Goal: Feedback & Contribution: Contribute content

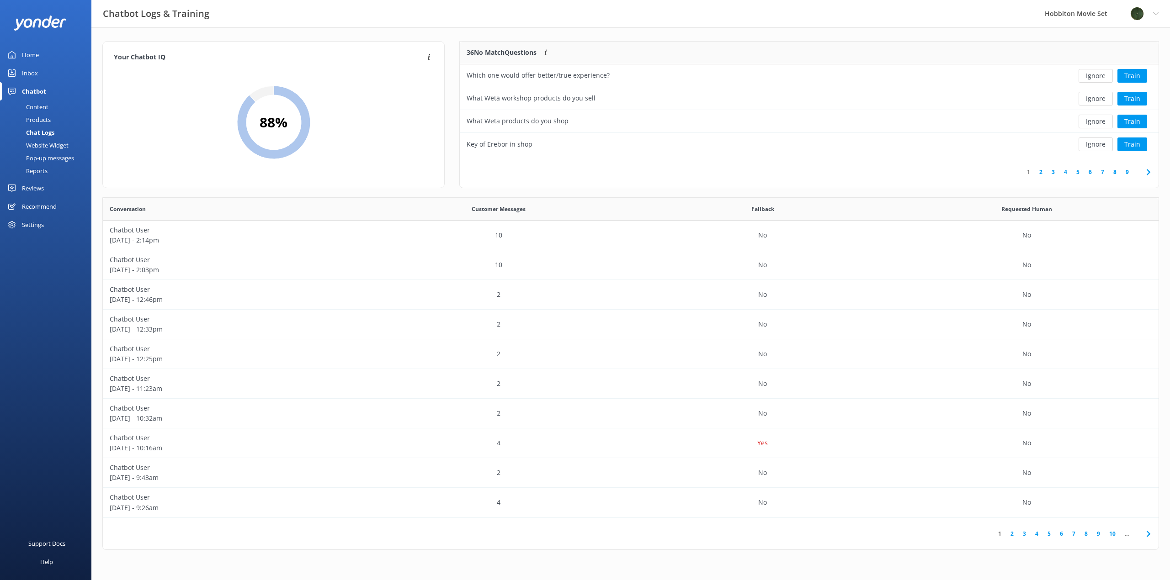
scroll to position [313, 1049]
click at [1089, 75] on button "Ignore" at bounding box center [1095, 76] width 34 height 14
click at [1092, 78] on button "Ignore" at bounding box center [1095, 76] width 34 height 14
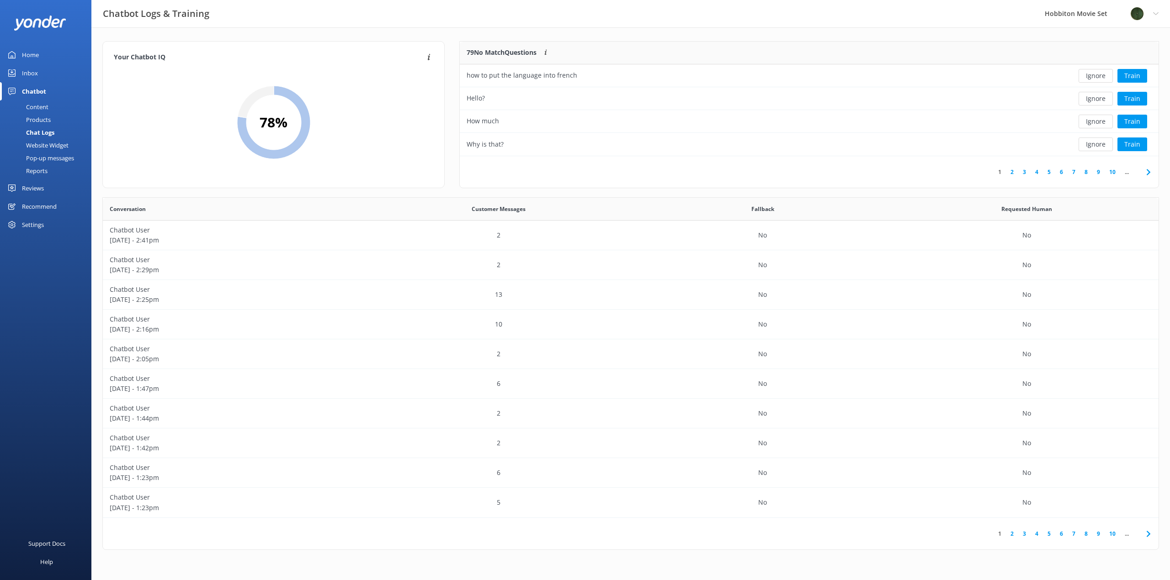
click at [1092, 78] on button "Ignore" at bounding box center [1095, 76] width 34 height 14
click at [1092, 75] on button "Ignore" at bounding box center [1095, 76] width 34 height 14
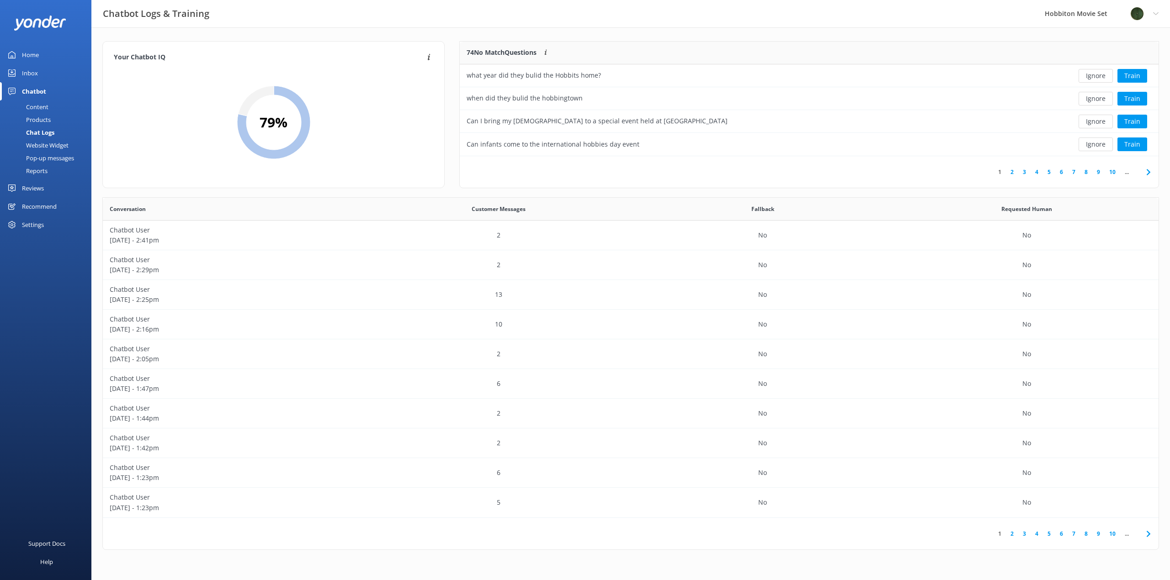
click at [1092, 75] on button "Ignore" at bounding box center [1095, 76] width 34 height 14
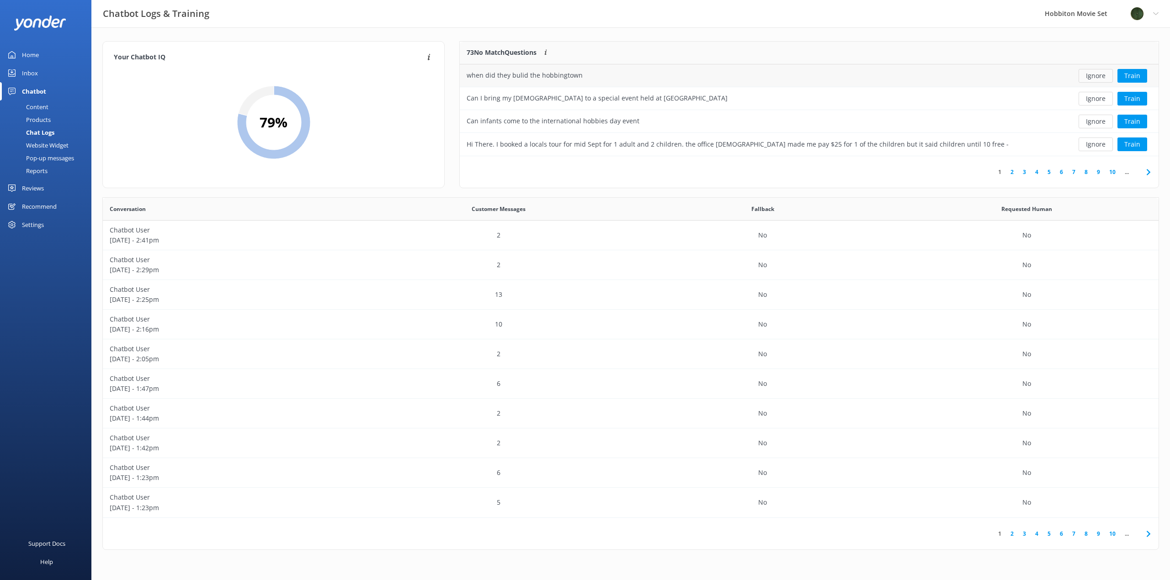
click at [1092, 76] on button "Ignore" at bounding box center [1095, 76] width 34 height 14
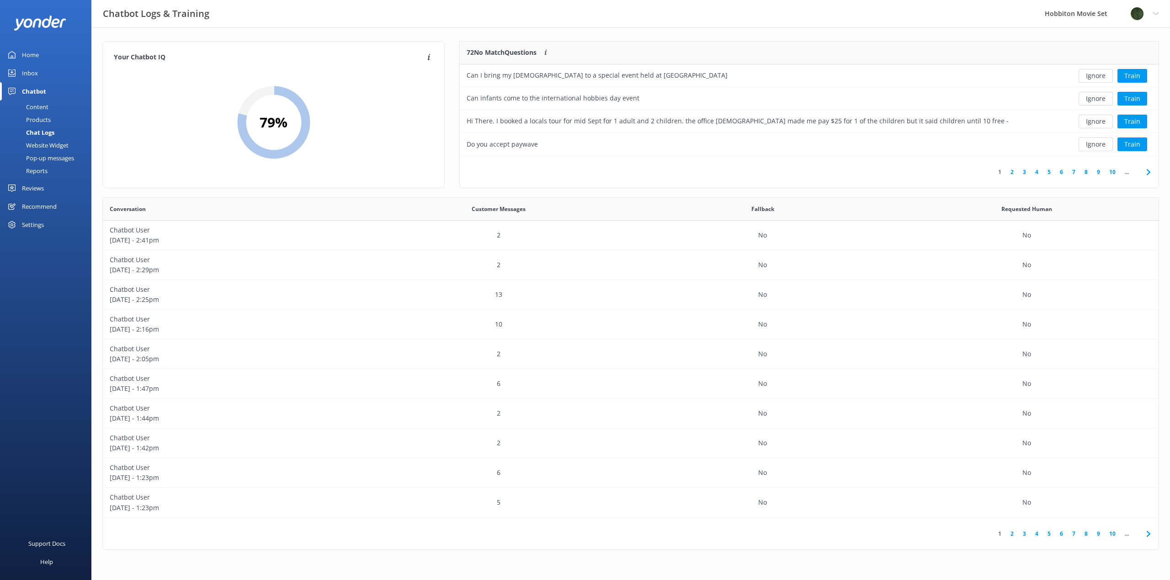
click at [1092, 76] on button "Ignore" at bounding box center [1095, 76] width 34 height 14
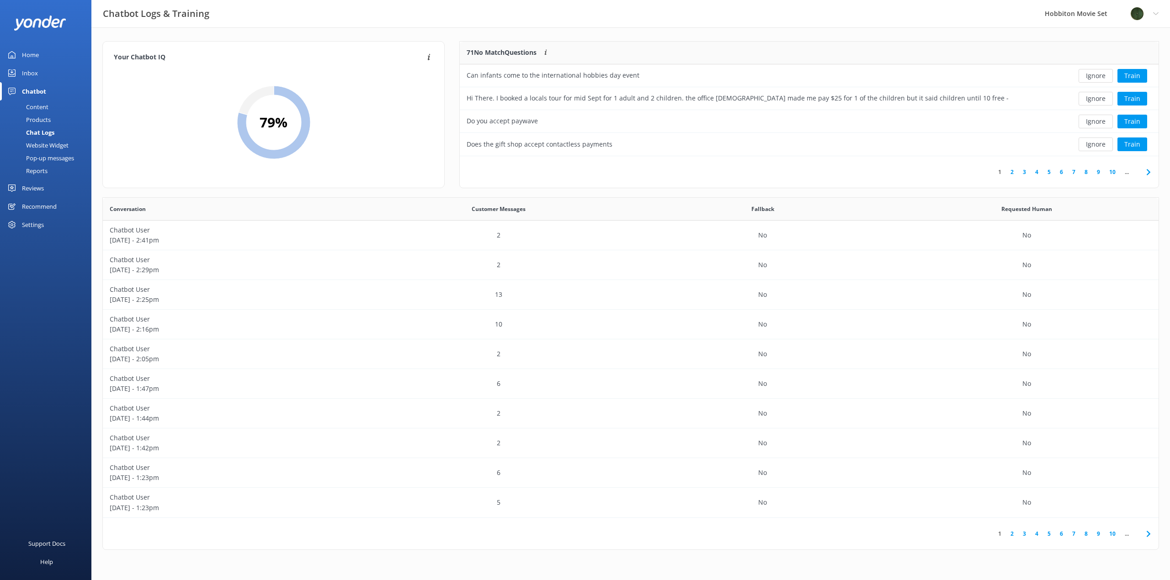
click at [1092, 76] on button "Ignore" at bounding box center [1095, 76] width 34 height 14
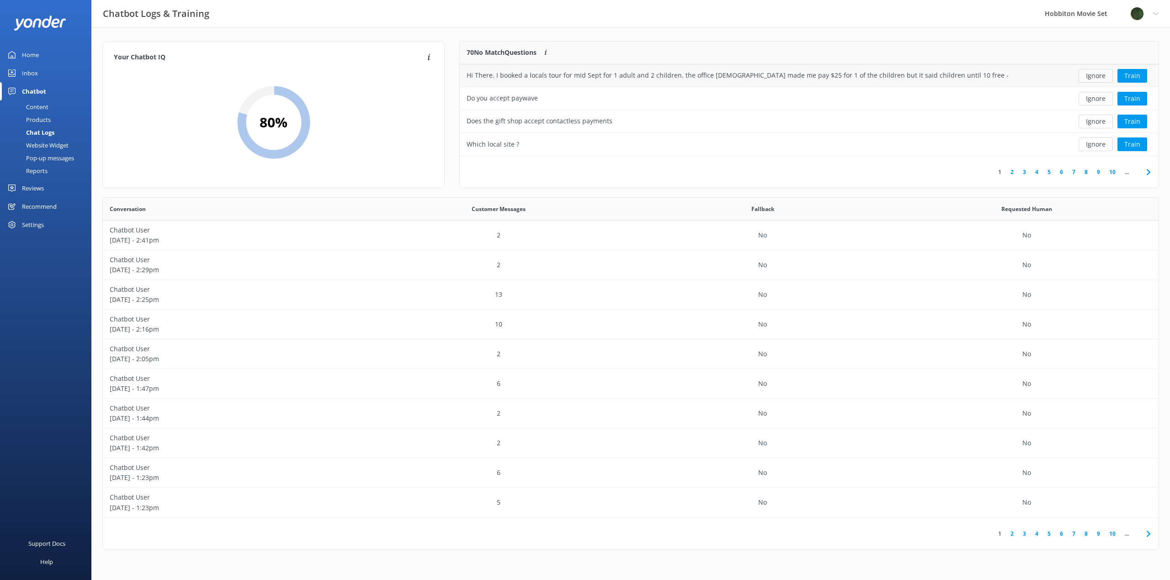
click at [1096, 75] on button "Ignore" at bounding box center [1095, 76] width 34 height 14
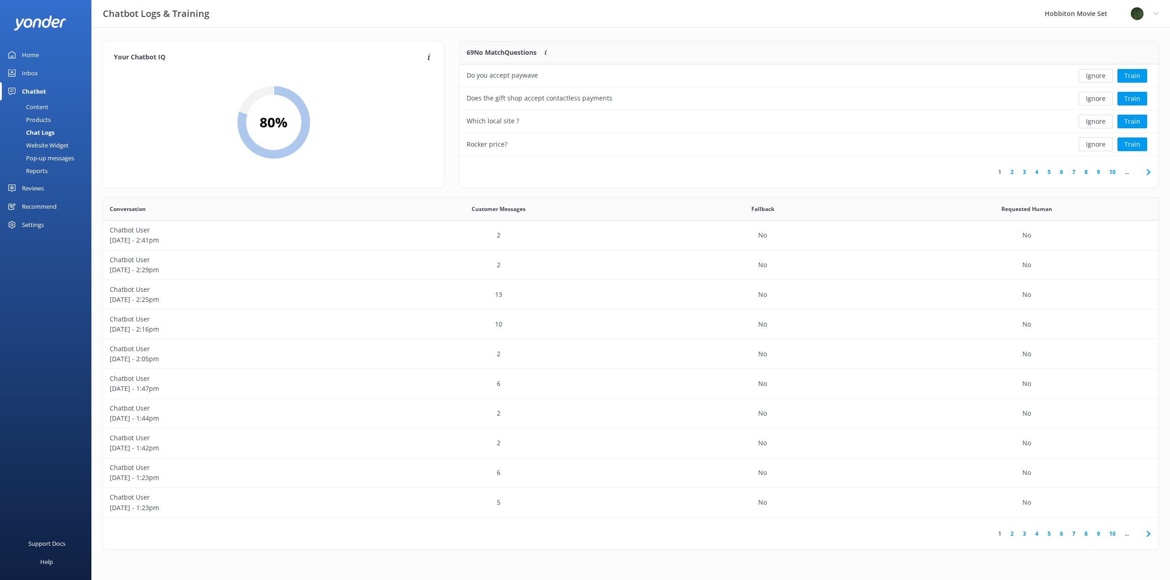
click at [1096, 75] on button "Ignore" at bounding box center [1095, 76] width 34 height 14
click at [1092, 76] on button "Ignore" at bounding box center [1095, 76] width 34 height 14
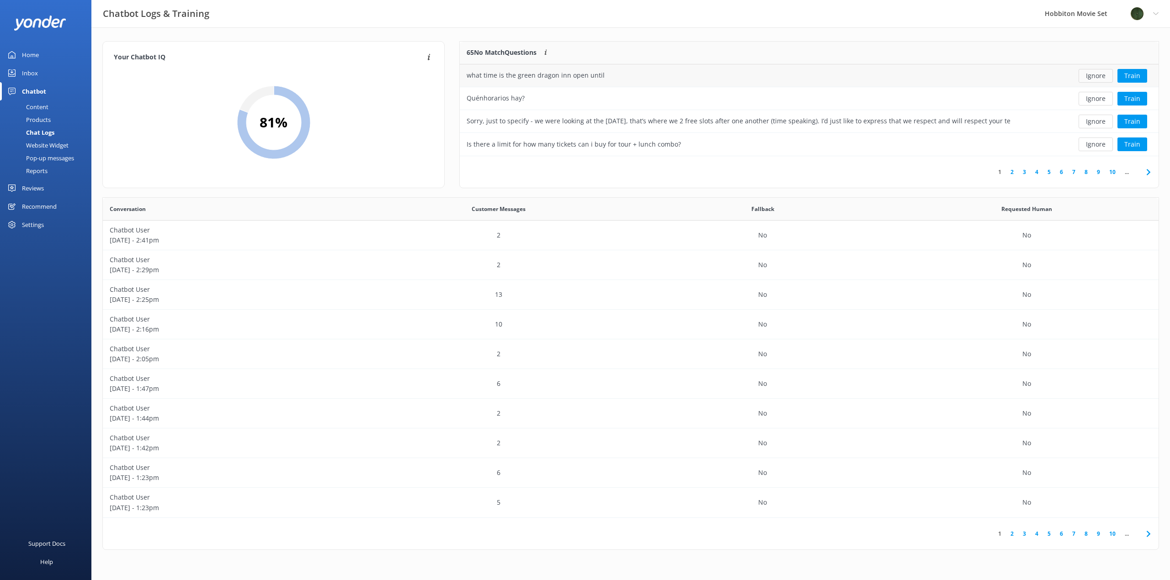
click at [1091, 77] on button "Ignore" at bounding box center [1095, 76] width 34 height 14
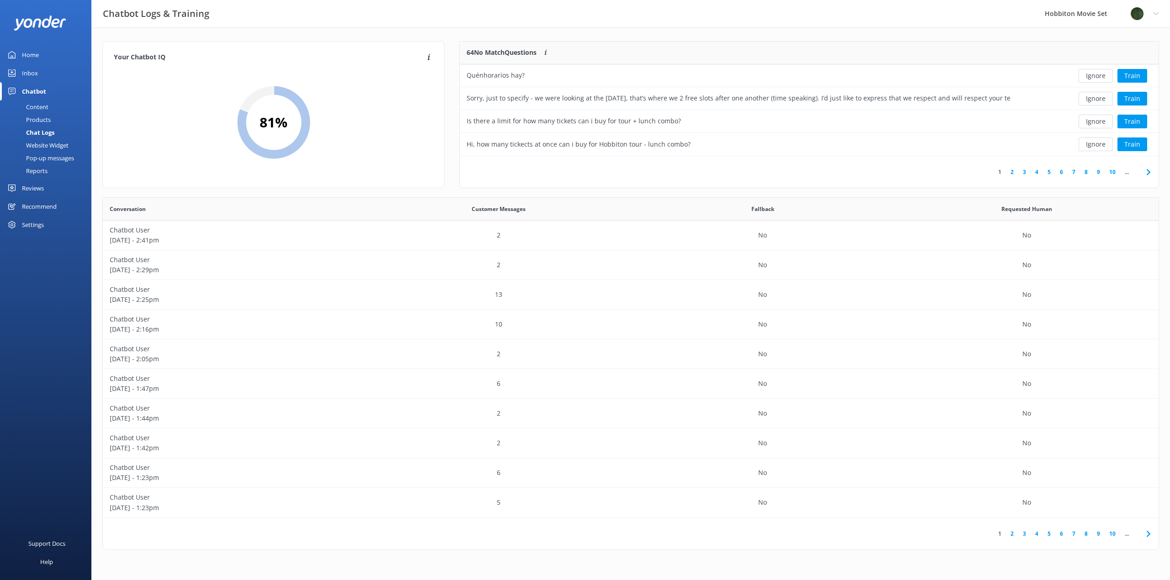
click at [1091, 77] on button "Ignore" at bounding box center [1095, 76] width 34 height 14
click at [1096, 145] on button "Ignore" at bounding box center [1095, 145] width 34 height 14
click at [1094, 148] on button "Ignore" at bounding box center [1095, 145] width 34 height 14
click at [1093, 147] on button "Ignore" at bounding box center [1095, 145] width 34 height 14
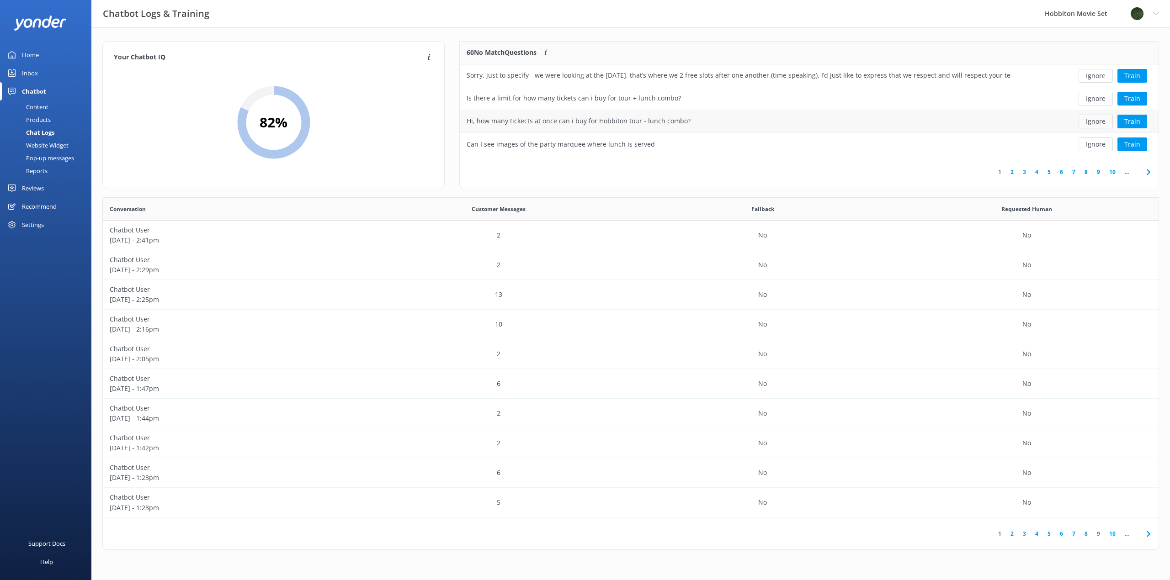
click at [1099, 122] on button "Ignore" at bounding box center [1095, 122] width 34 height 14
click at [1096, 100] on button "Ignore" at bounding box center [1095, 99] width 34 height 14
click at [1092, 122] on button "Ignore" at bounding box center [1095, 122] width 34 height 14
click at [1098, 76] on button "Ignore" at bounding box center [1095, 76] width 34 height 14
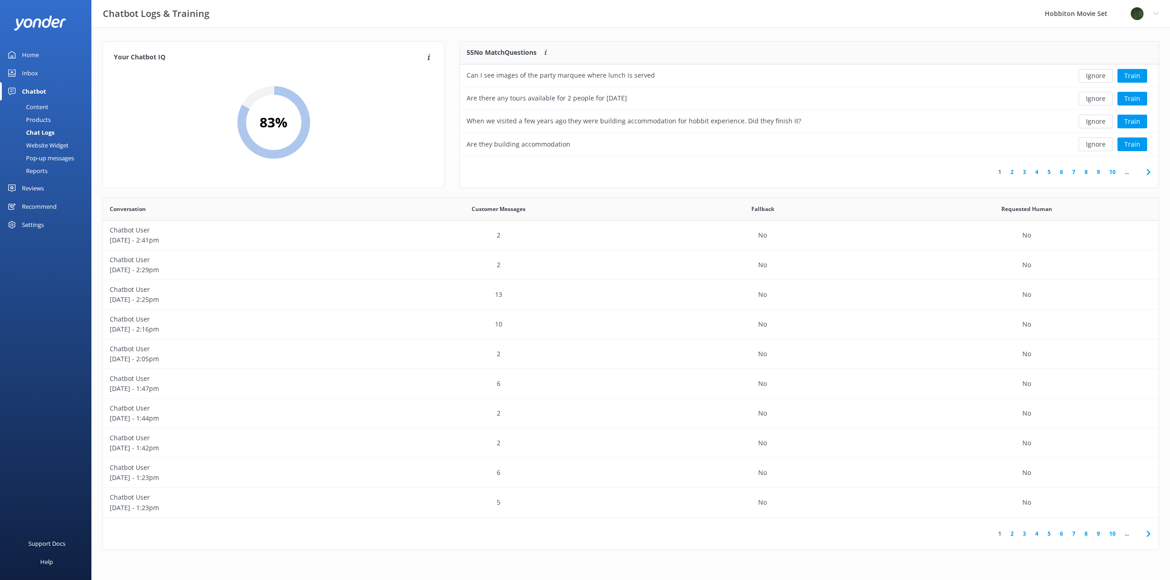
click at [1098, 76] on button "Ignore" at bounding box center [1095, 76] width 34 height 14
click at [1098, 100] on button "Ignore" at bounding box center [1095, 99] width 34 height 14
click at [1138, 98] on button "Train" at bounding box center [1132, 99] width 30 height 14
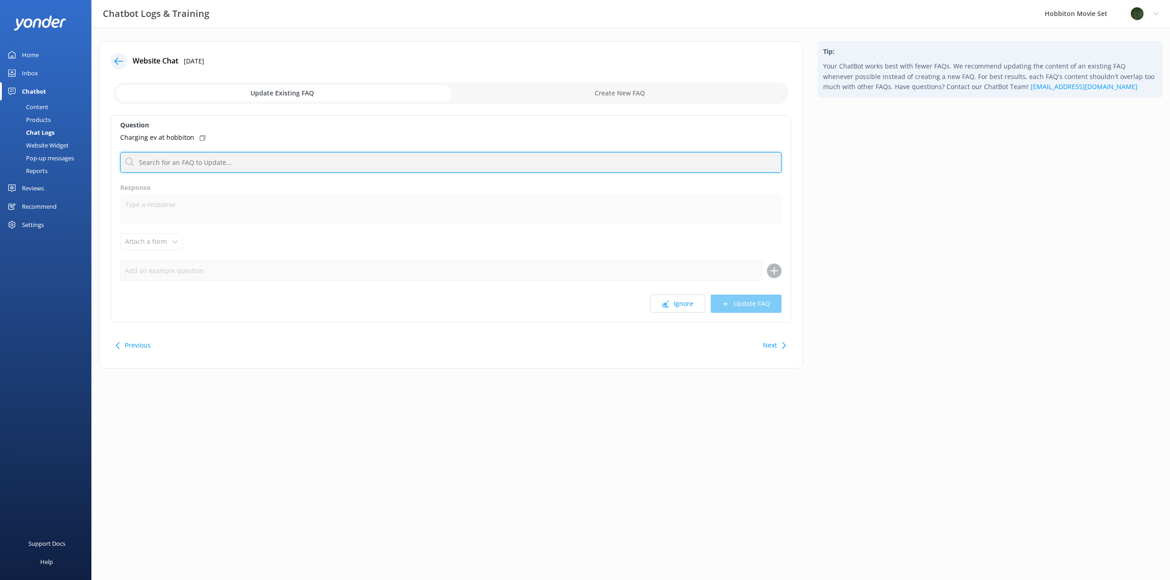
click at [445, 157] on input "text" at bounding box center [450, 162] width 661 height 21
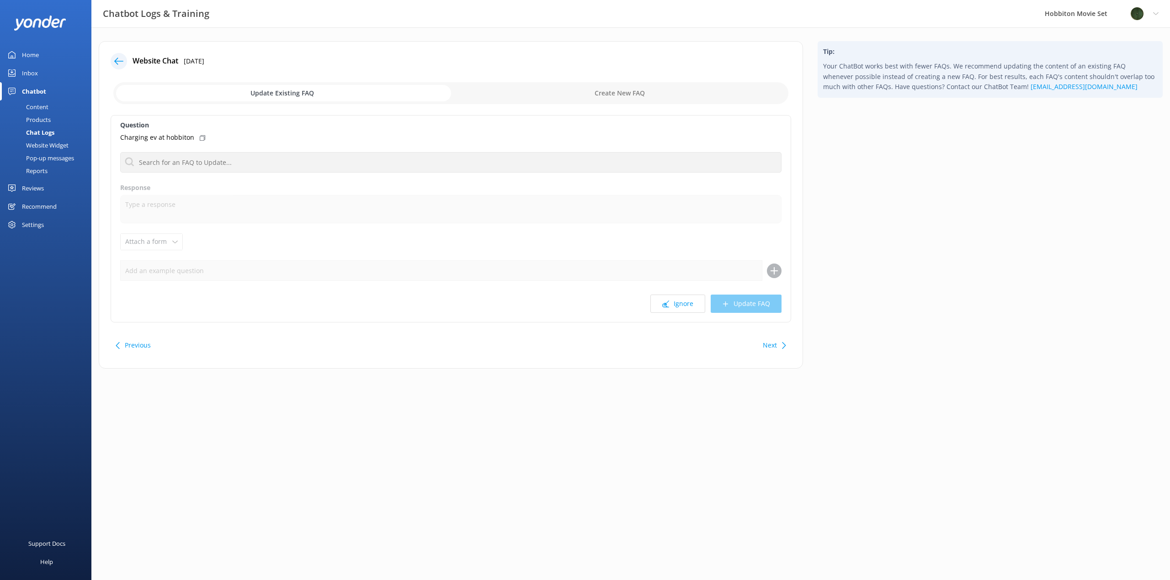
click at [620, 98] on input "checkbox" at bounding box center [450, 93] width 675 height 22
checkbox input "true"
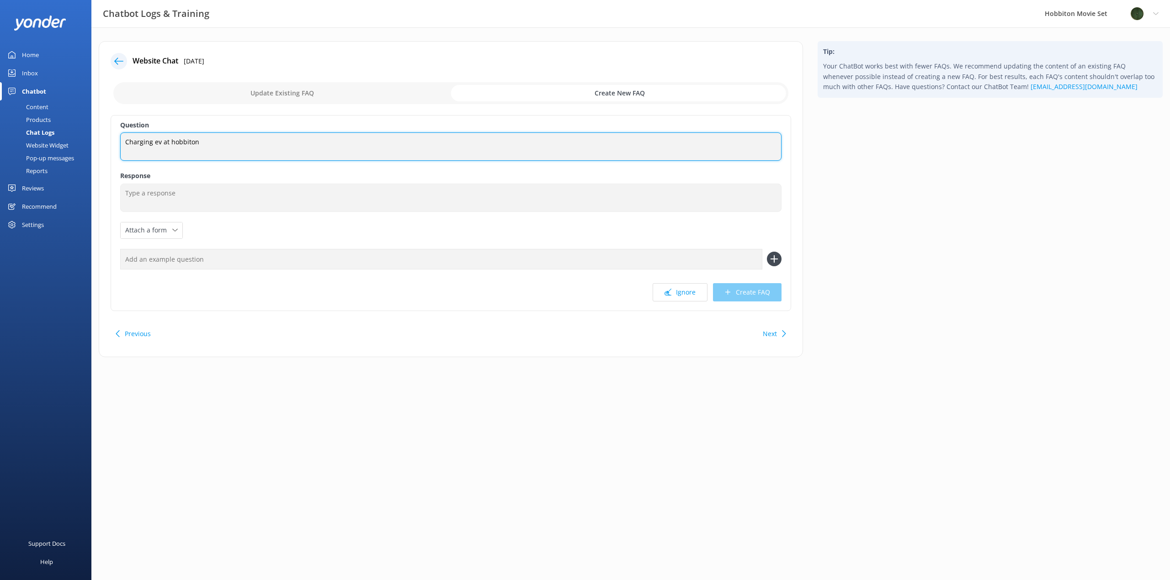
click at [277, 147] on textarea "Charging ev at hobbiton" at bounding box center [450, 147] width 661 height 28
click at [177, 261] on input "text" at bounding box center [441, 259] width 642 height 21
drag, startPoint x: 106, startPoint y: 135, endPoint x: 67, endPoint y: 134, distance: 38.9
click at [67, 134] on div "Chatbot Logs & Training Hobbiton Movie Set Profile Settings Logout Home Inbox C…" at bounding box center [585, 205] width 1170 height 357
click at [191, 258] on input "text" at bounding box center [441, 259] width 642 height 21
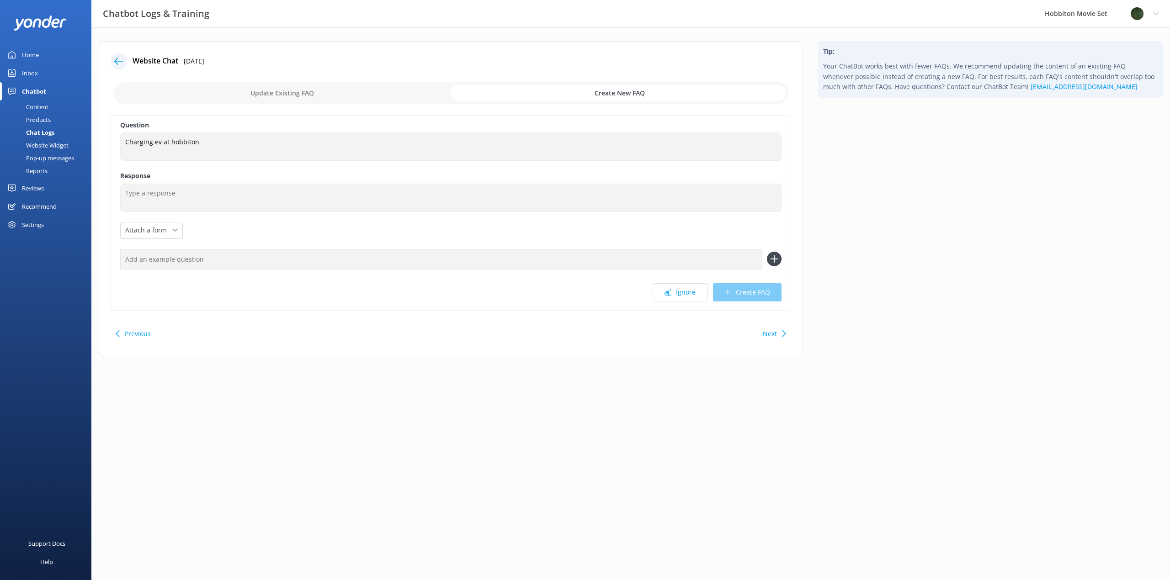
paste input "Charging ev at hobbiton"
type input "Charging ev at hobbiton"
click at [220, 146] on textarea "Charging ev at hobbiton" at bounding box center [450, 147] width 661 height 28
type textarea "Do you have EV charges at [GEOGRAPHIC_DATA]?"
drag, startPoint x: 772, startPoint y: 260, endPoint x: 571, endPoint y: 274, distance: 202.0
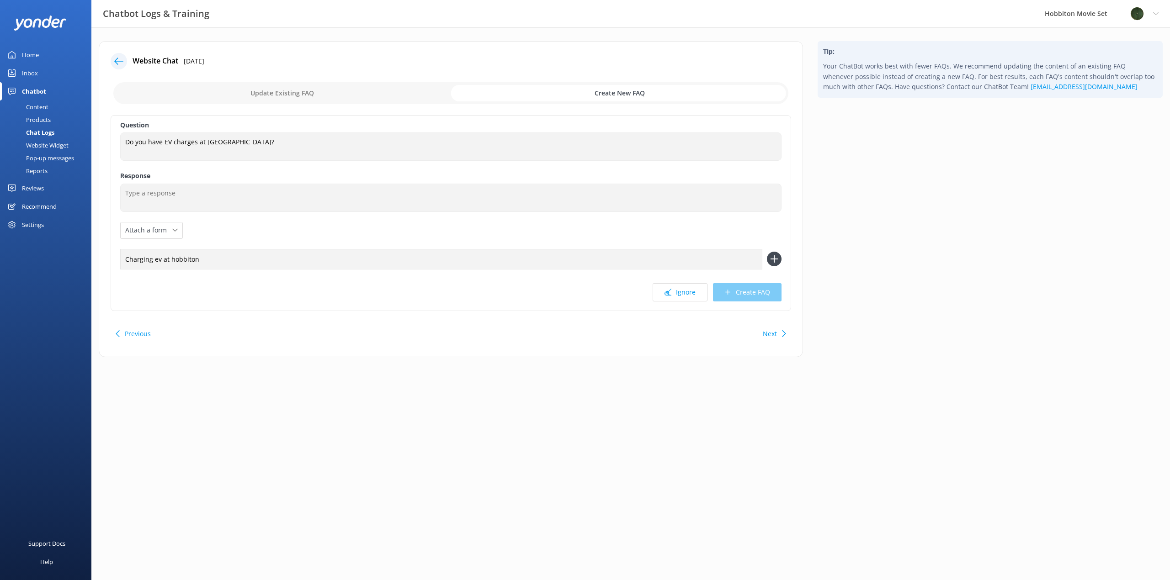
click at [772, 260] on use at bounding box center [774, 259] width 8 height 8
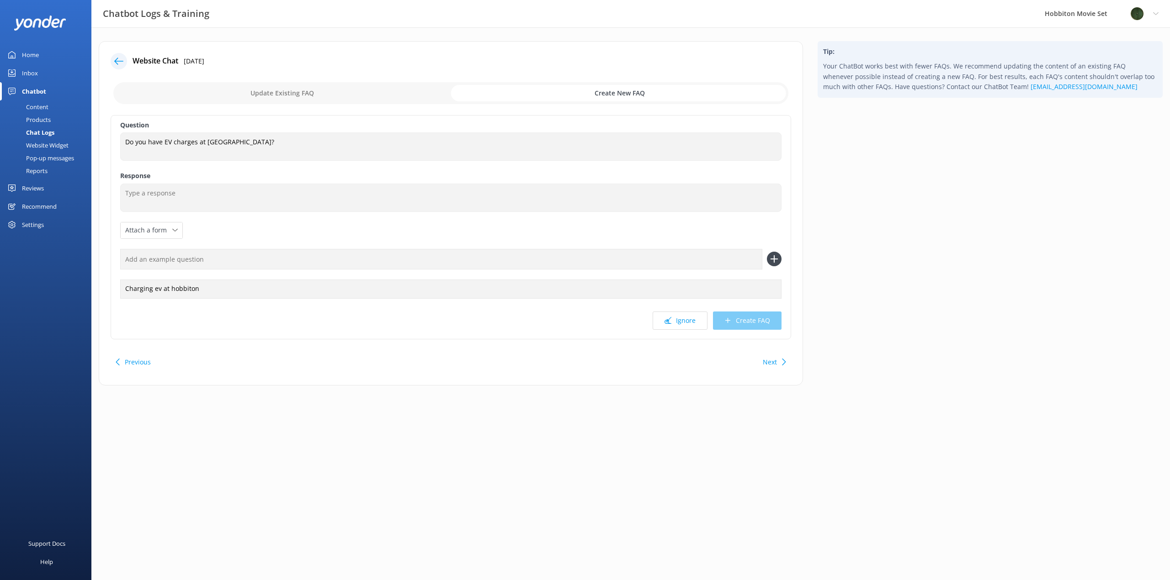
click at [267, 259] on input "text" at bounding box center [441, 259] width 642 height 21
type input "electric vehicle charging"
click at [773, 261] on icon at bounding box center [774, 259] width 15 height 15
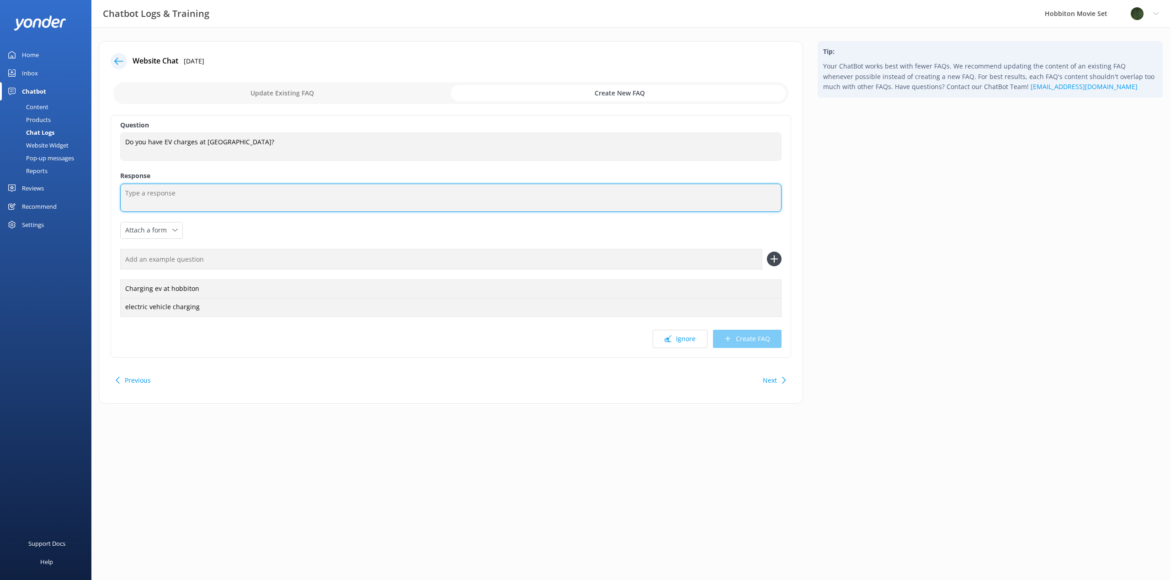
click at [190, 195] on textarea at bounding box center [450, 198] width 661 height 28
click at [209, 192] on textarea "We have EV charging points at The Shire's Rest for our guests to use." at bounding box center [450, 198] width 661 height 28
type textarea "We have EV charging points in the carpark at The Shire's Rest for our guests to…"
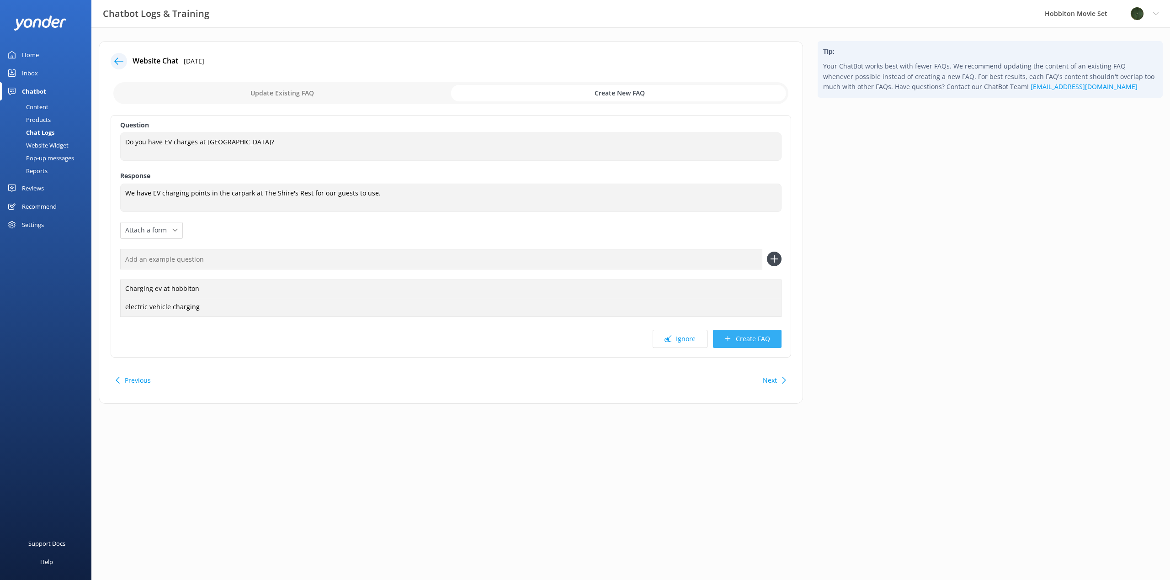
click at [765, 340] on button "Create FAQ" at bounding box center [747, 339] width 69 height 18
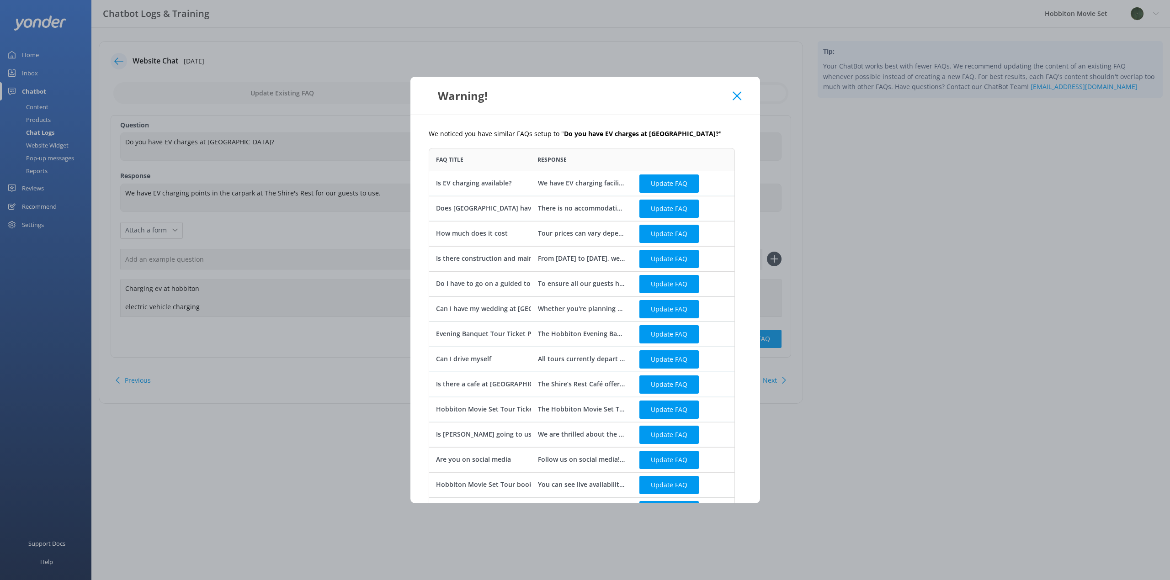
scroll to position [496, 299]
click at [735, 96] on icon at bounding box center [736, 95] width 9 height 9
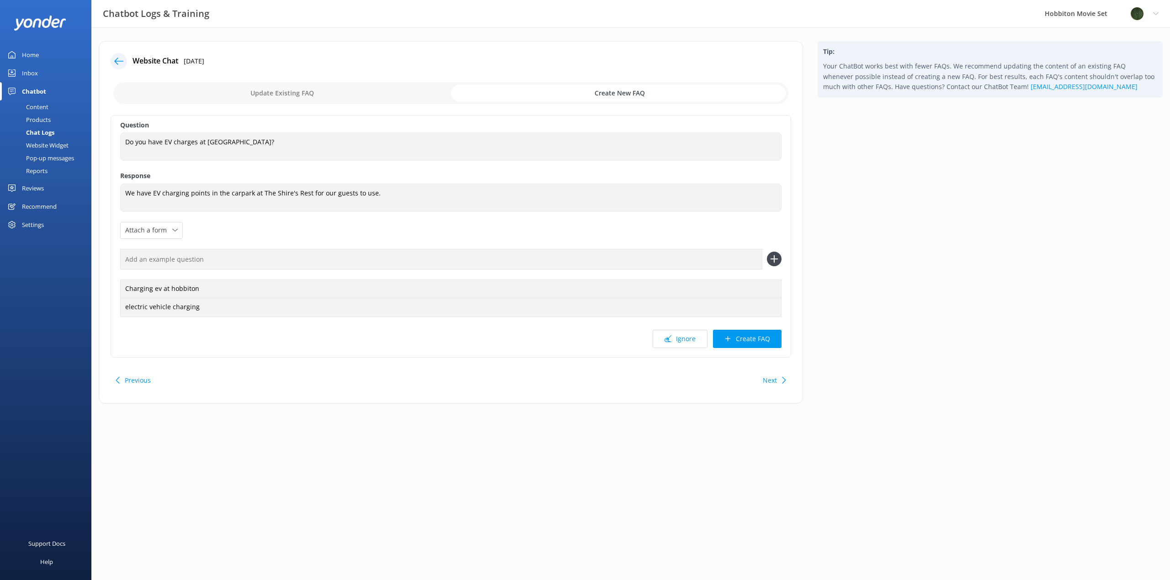
click at [119, 66] on div at bounding box center [119, 61] width 16 height 16
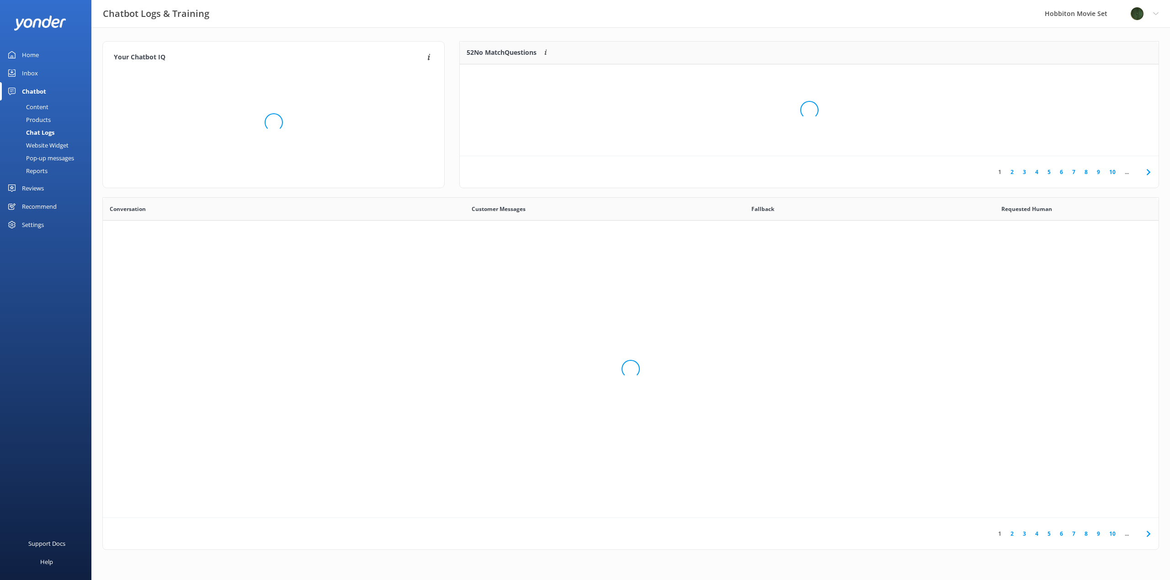
scroll to position [313, 1049]
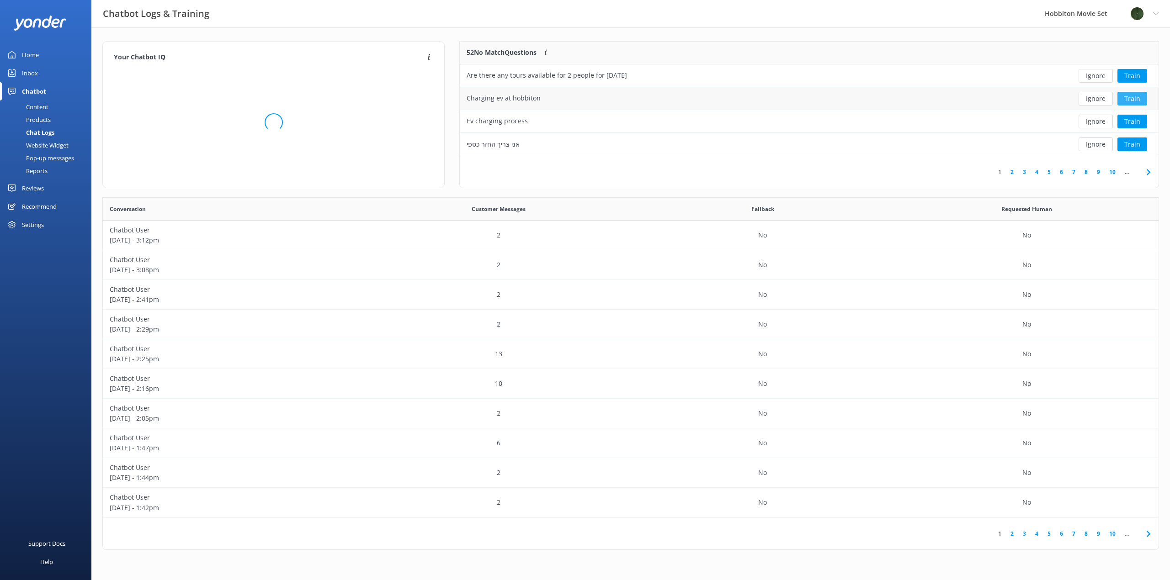
click at [1132, 100] on button "Train" at bounding box center [1132, 99] width 30 height 14
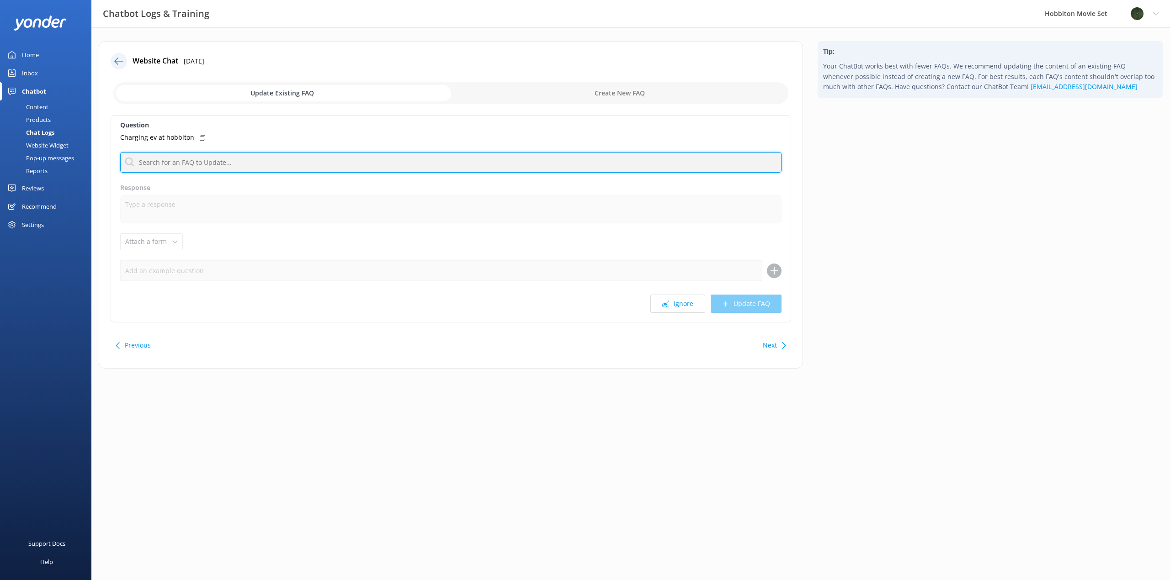
click at [197, 166] on input "text" at bounding box center [450, 162] width 661 height 21
type input "e"
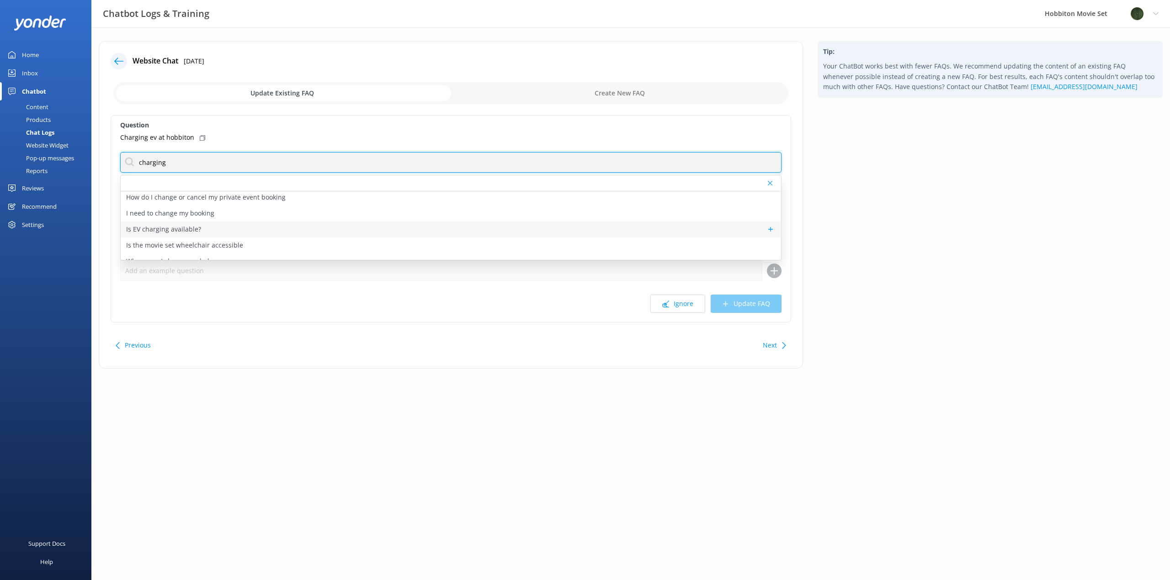
scroll to position [37, 0]
type input "charging"
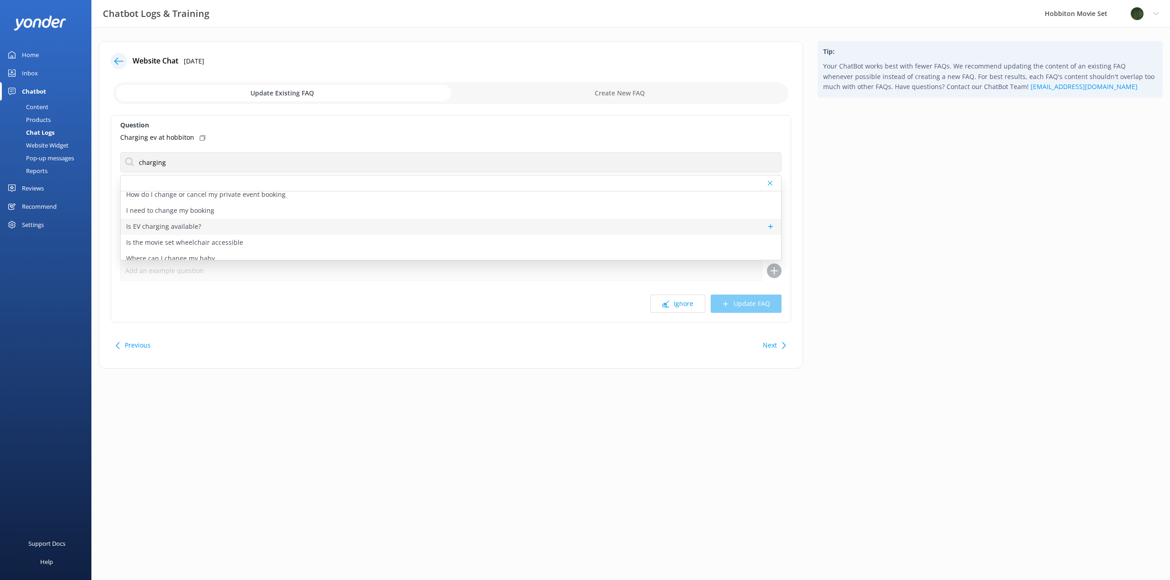
click at [170, 225] on p "Is EV charging available?" at bounding box center [163, 227] width 75 height 10
type textarea "We have EV charging facilities available in The [GEOGRAPHIC_DATA]."
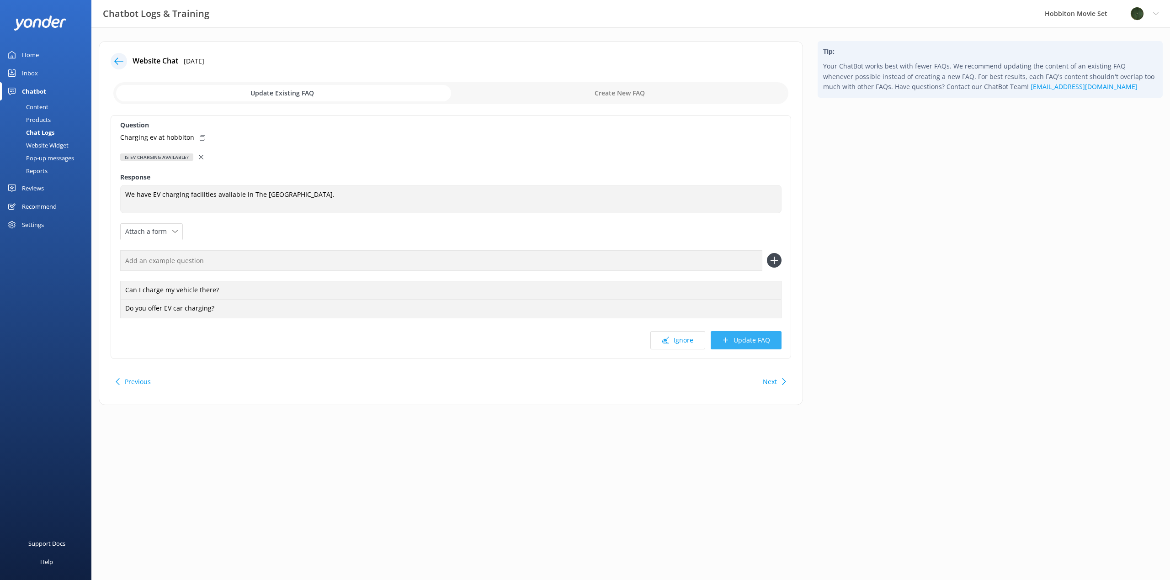
click at [761, 342] on button "Update FAQ" at bounding box center [746, 340] width 71 height 18
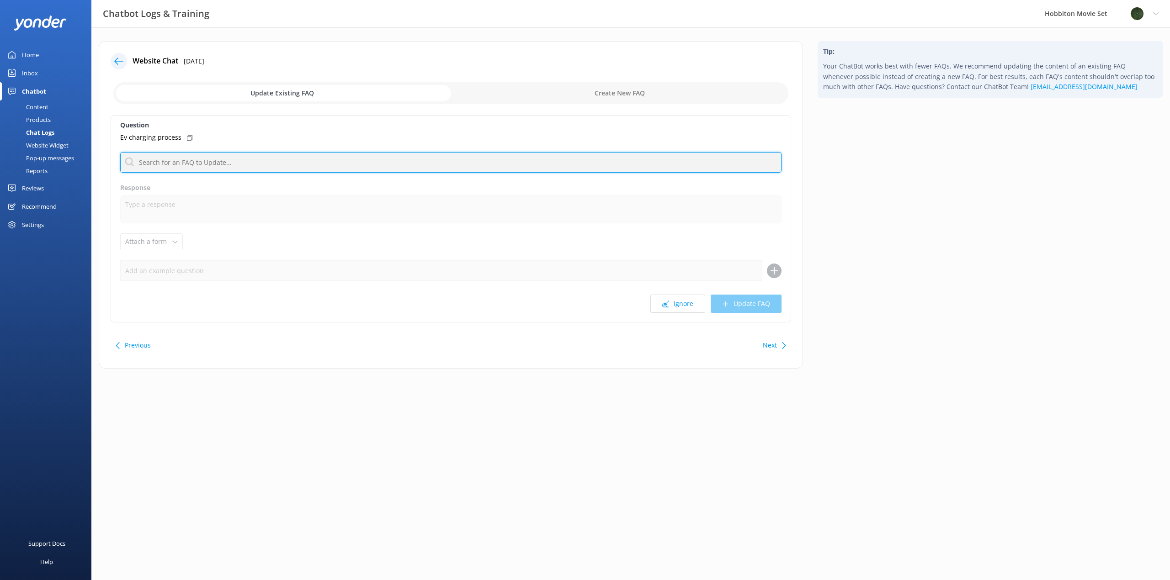
click at [202, 162] on input "text" at bounding box center [450, 162] width 661 height 21
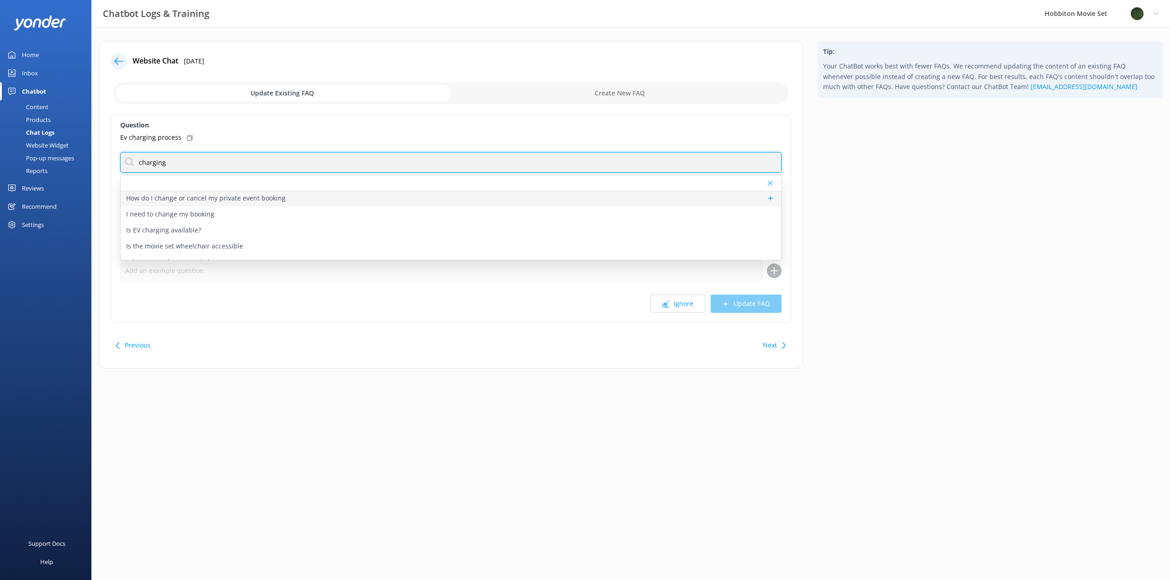
scroll to position [42, 0]
type input "charging"
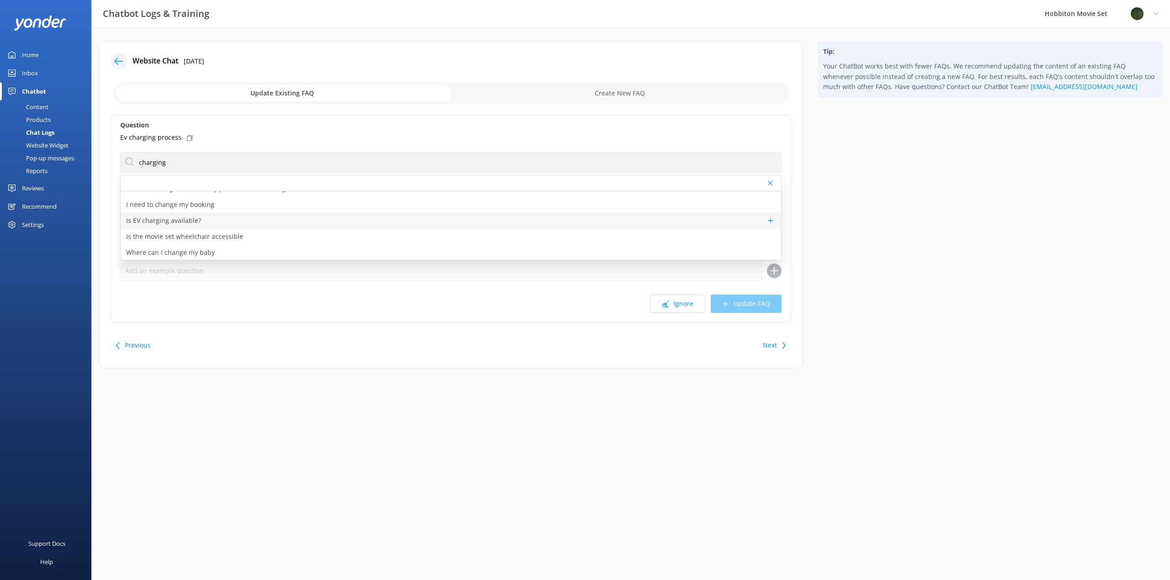
click at [172, 219] on p "Is EV charging available?" at bounding box center [163, 221] width 75 height 10
type textarea "We have EV charging facilities available in The [GEOGRAPHIC_DATA]."
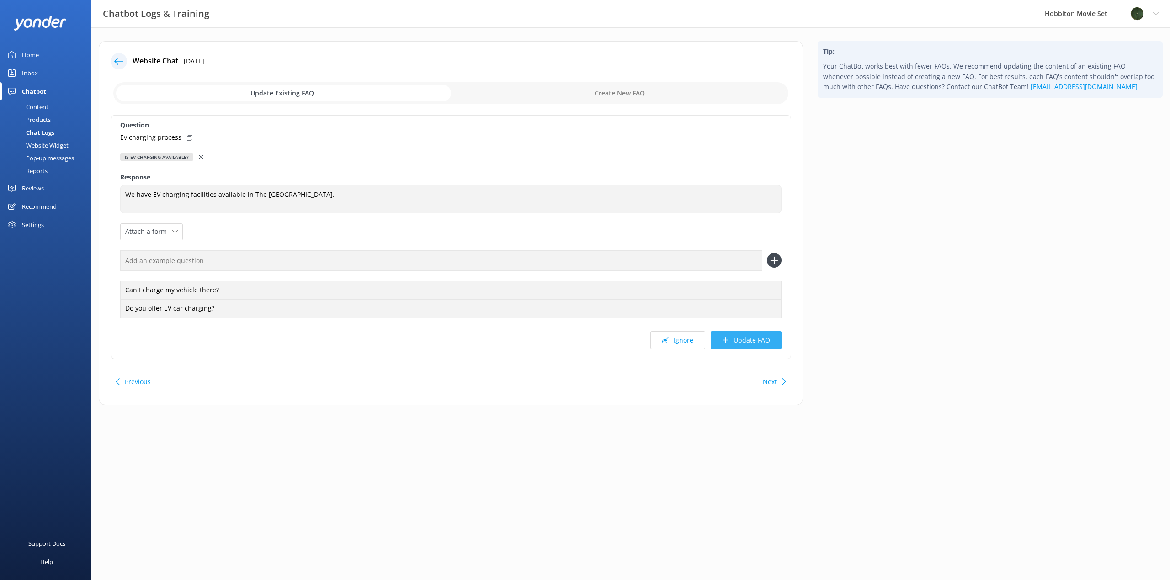
click at [744, 338] on button "Update FAQ" at bounding box center [746, 340] width 71 height 18
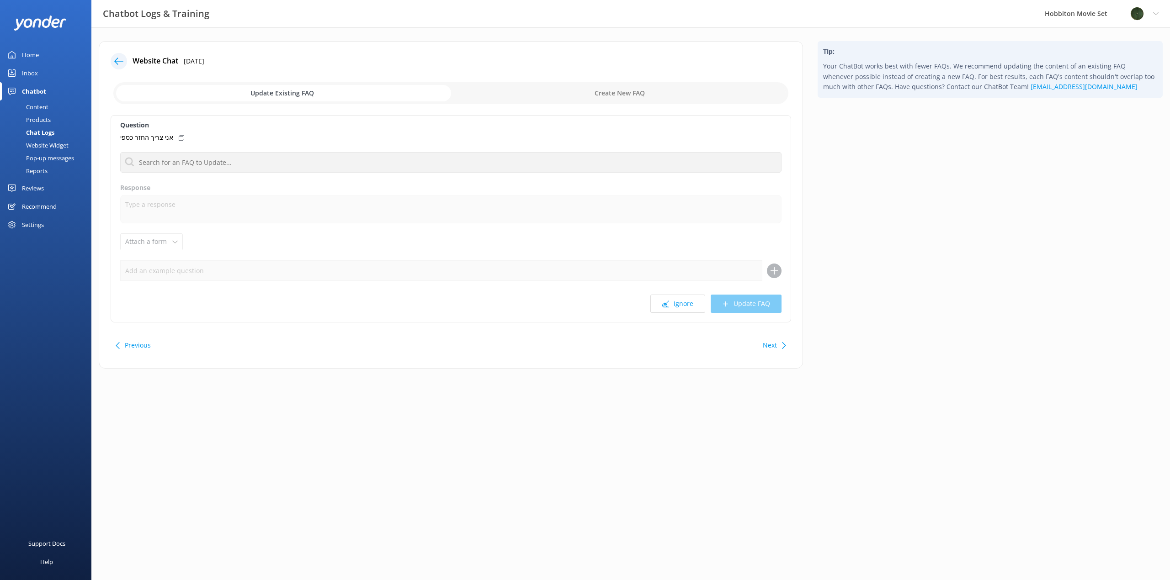
click at [118, 62] on icon at bounding box center [118, 61] width 9 height 9
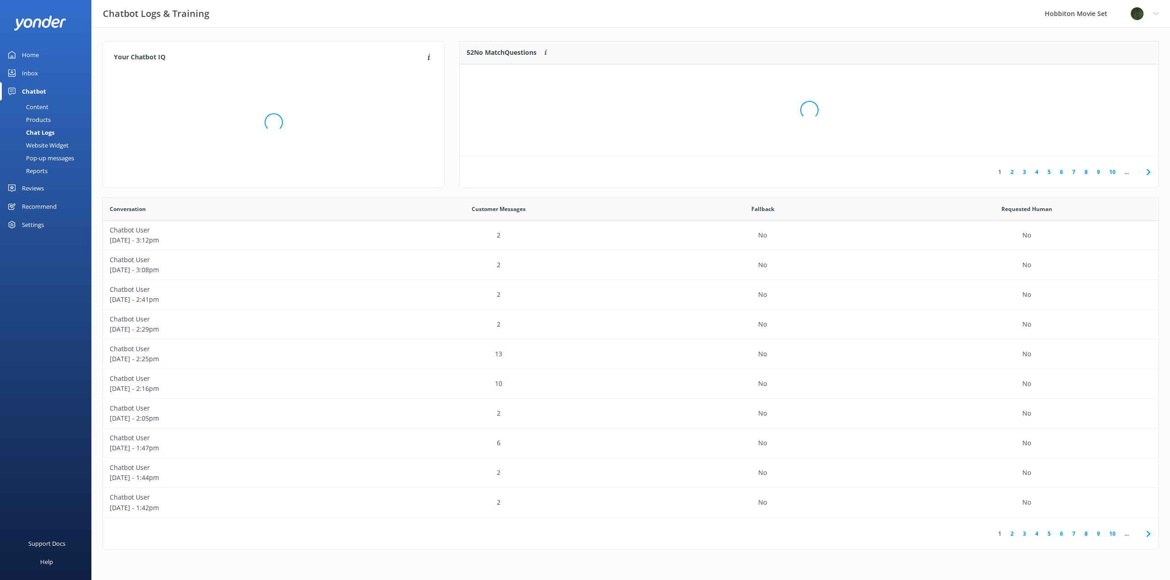
scroll to position [313, 1049]
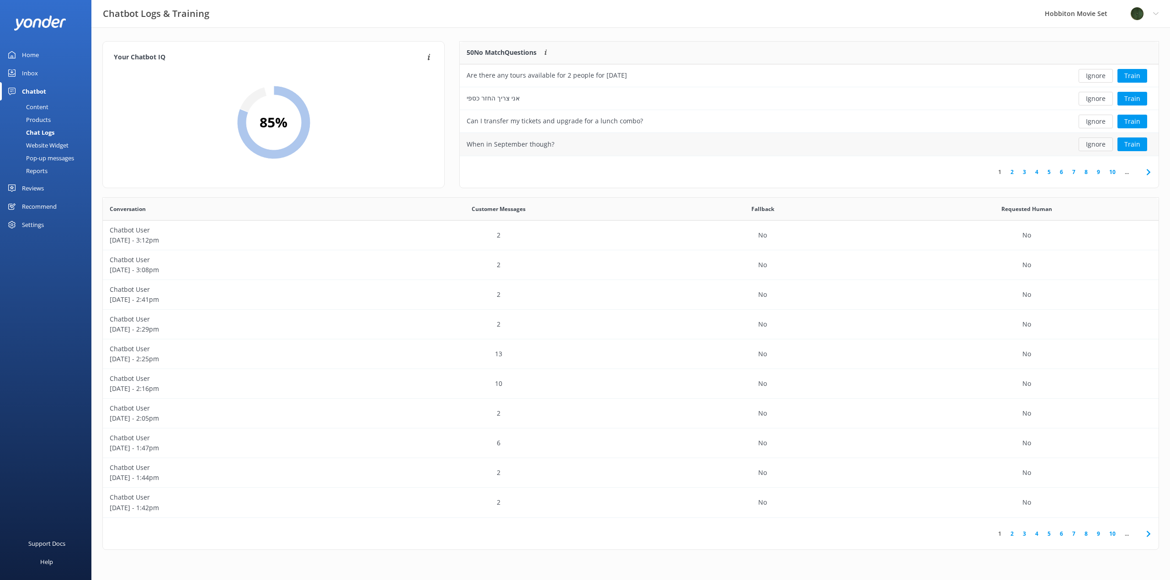
click at [1095, 145] on button "Ignore" at bounding box center [1095, 145] width 34 height 14
click at [1094, 142] on button "Ignore" at bounding box center [1095, 145] width 34 height 14
click at [1093, 146] on button "Ignore" at bounding box center [1095, 145] width 34 height 14
click at [1097, 119] on button "Ignore" at bounding box center [1095, 122] width 34 height 14
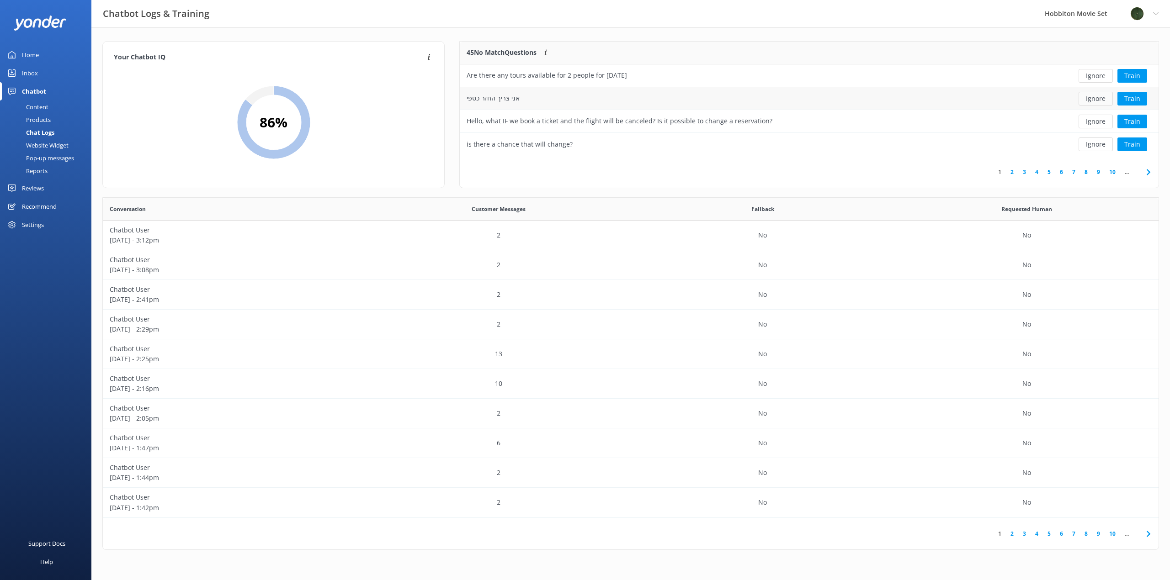
click at [1100, 98] on button "Ignore" at bounding box center [1095, 99] width 34 height 14
click at [1090, 80] on button "Ignore" at bounding box center [1095, 76] width 34 height 14
click at [1093, 78] on button "Ignore" at bounding box center [1095, 76] width 34 height 14
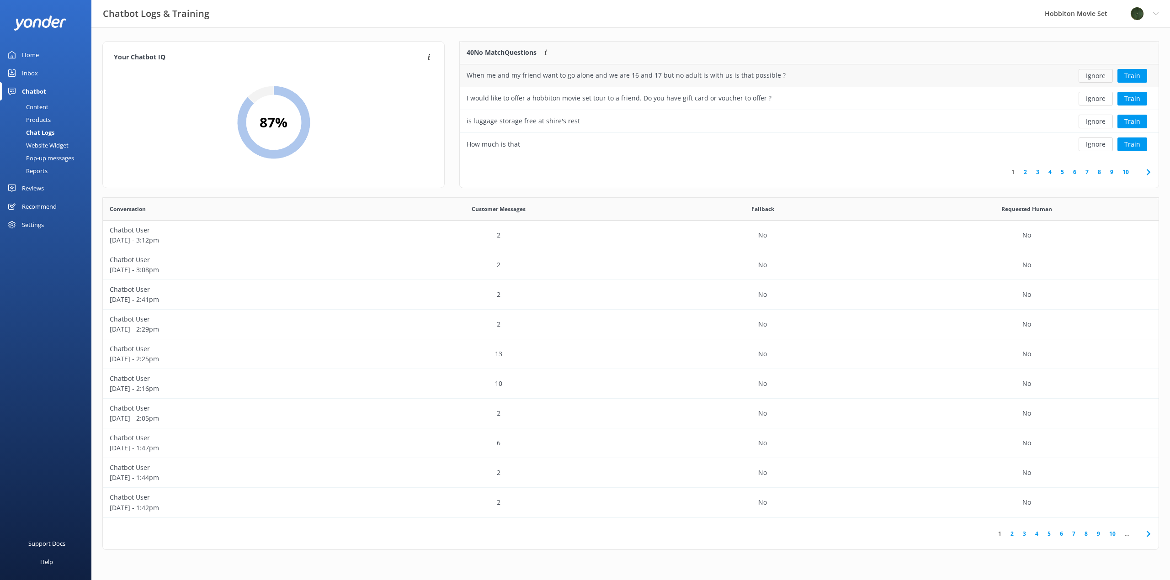
click at [1095, 77] on button "Ignore" at bounding box center [1095, 76] width 34 height 14
click at [1134, 74] on button "Train" at bounding box center [1132, 76] width 30 height 14
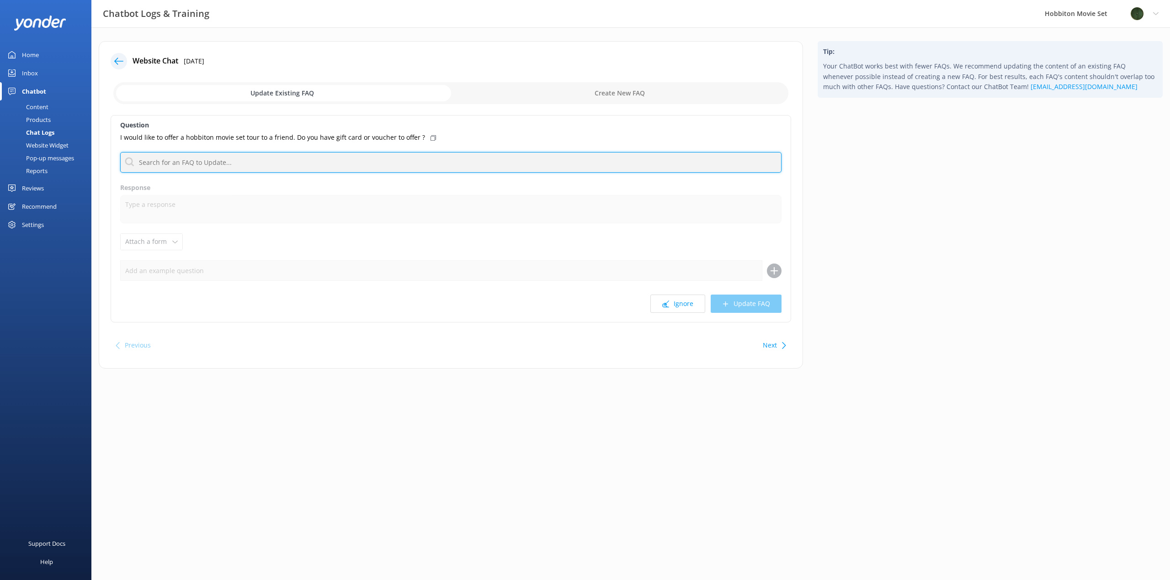
click at [275, 162] on input "text" at bounding box center [450, 162] width 661 height 21
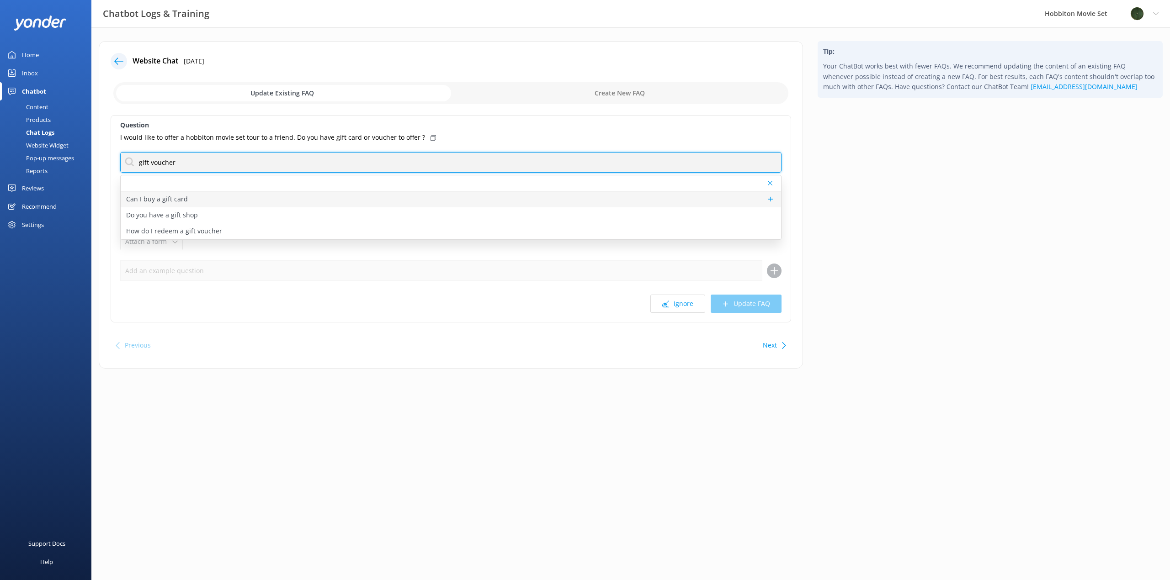
type input "gift voucher"
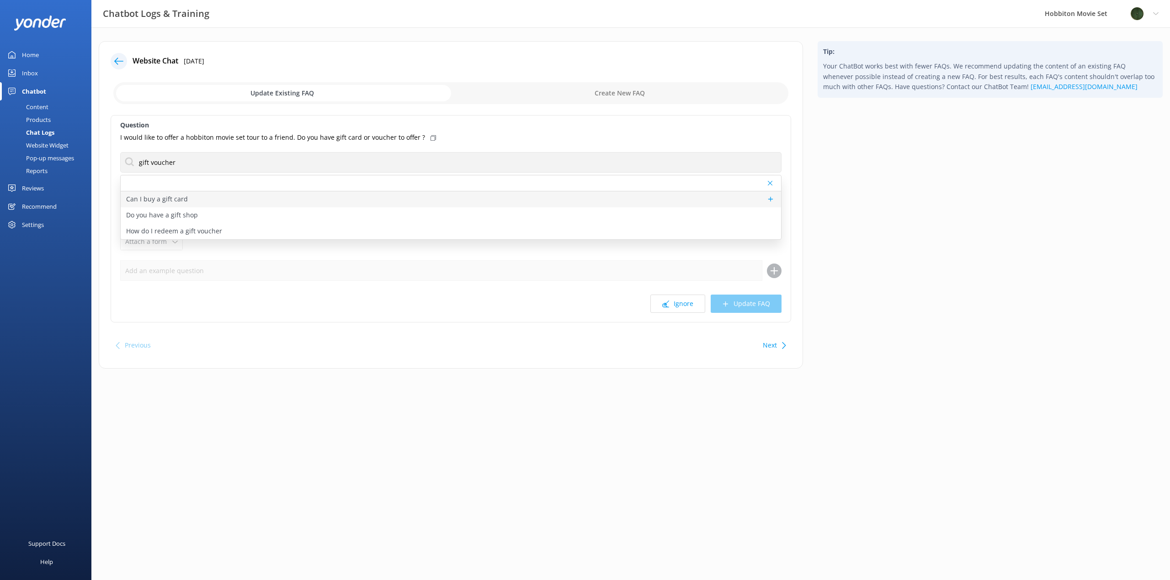
click at [222, 203] on div "Can I buy a gift card" at bounding box center [451, 199] width 660 height 16
type textarea "We offer gift vouchers that can be redeemed for our tour experiences. You can r…"
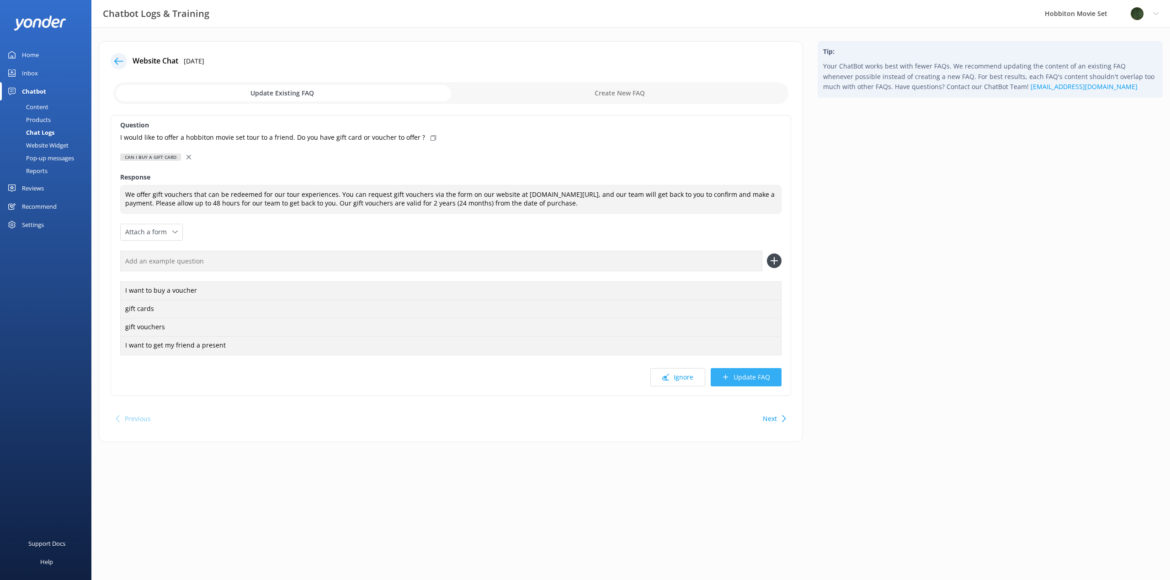
click at [763, 380] on button "Update FAQ" at bounding box center [746, 377] width 71 height 18
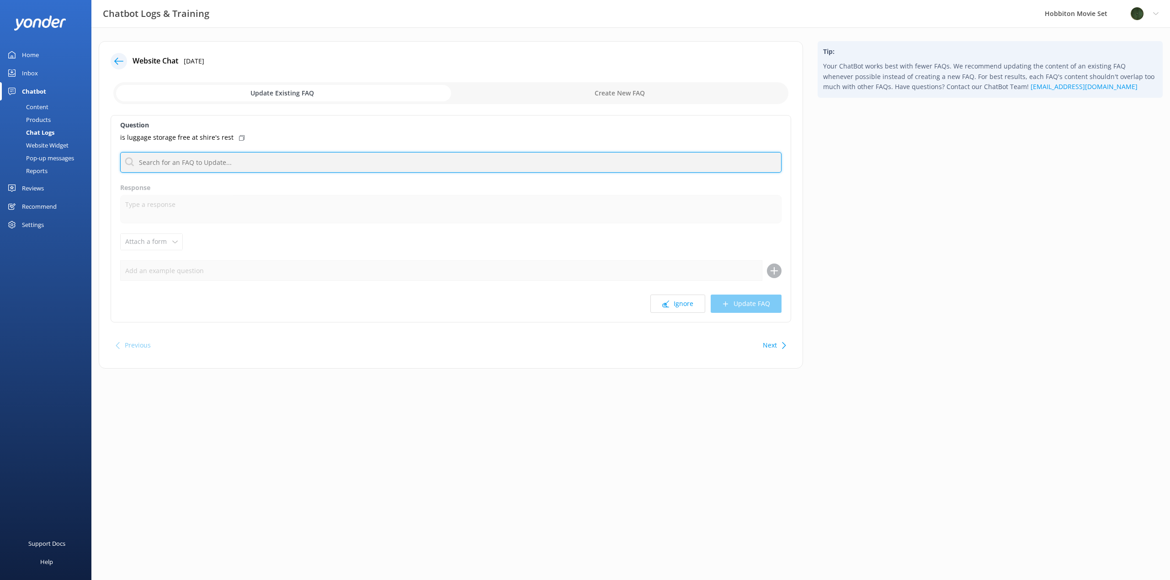
click at [302, 154] on input "text" at bounding box center [450, 162] width 661 height 21
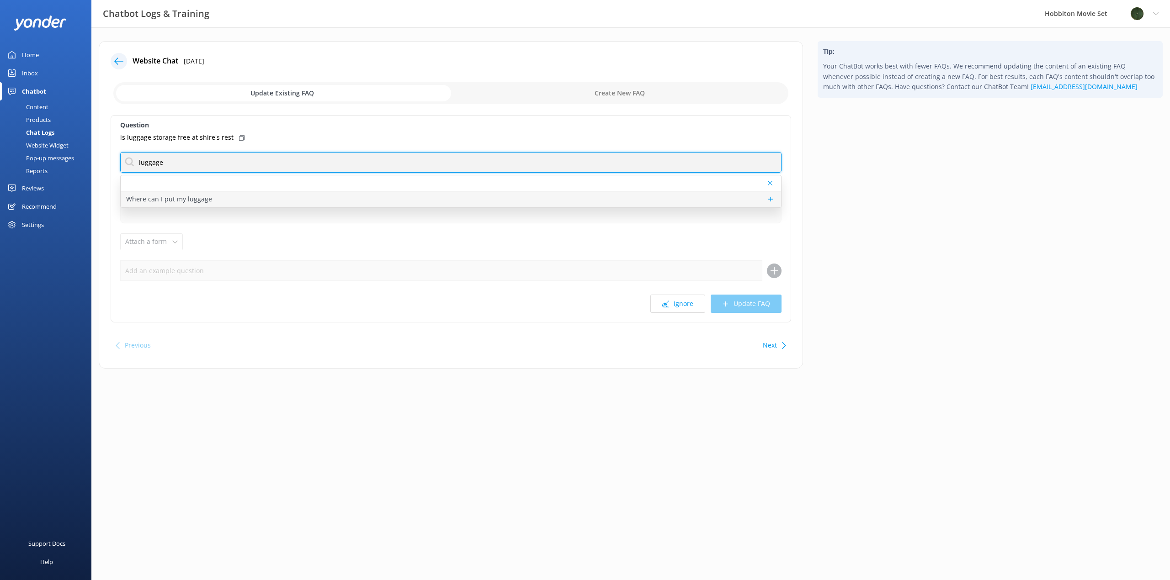
type input "luggage"
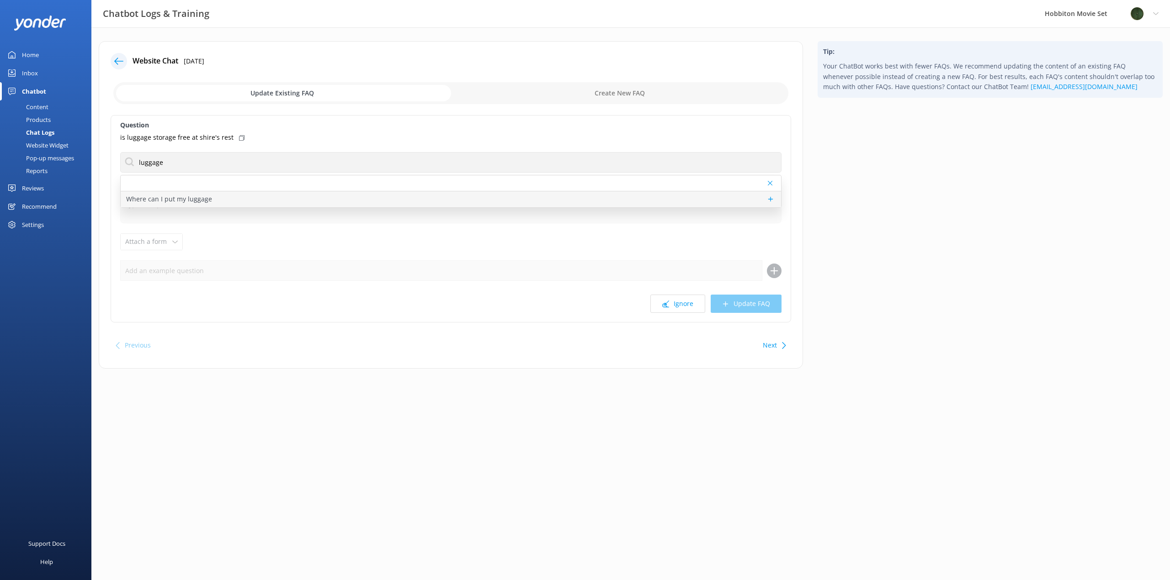
click at [247, 195] on div "Where can I put my luggage" at bounding box center [451, 199] width 660 height 16
type textarea "If you don't think you vehicle is secure enough to store your luggage, we have …"
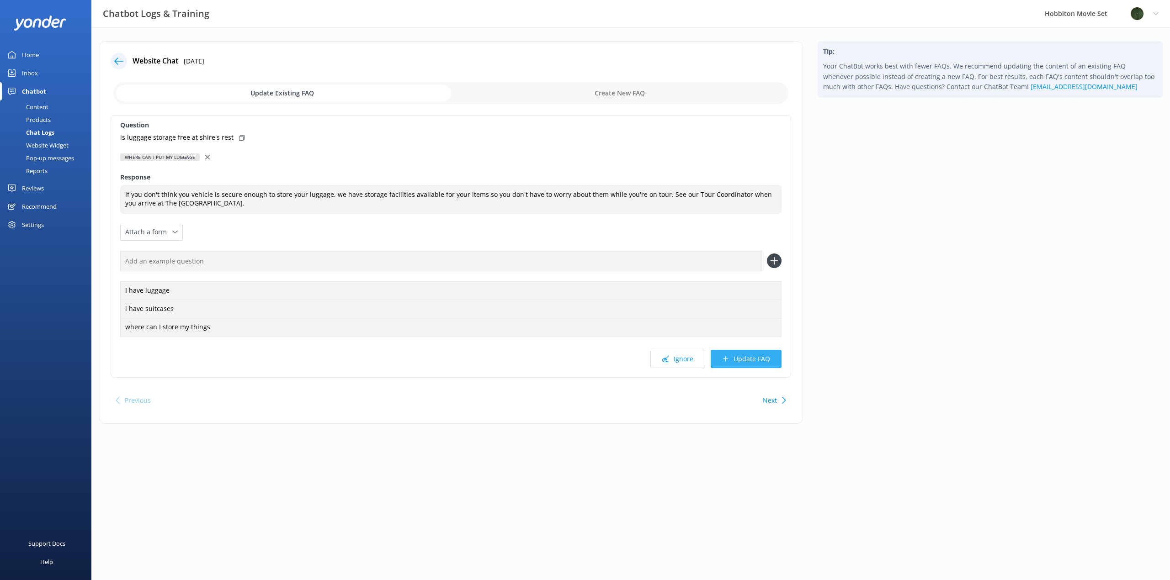
click at [753, 359] on button "Update FAQ" at bounding box center [746, 359] width 71 height 18
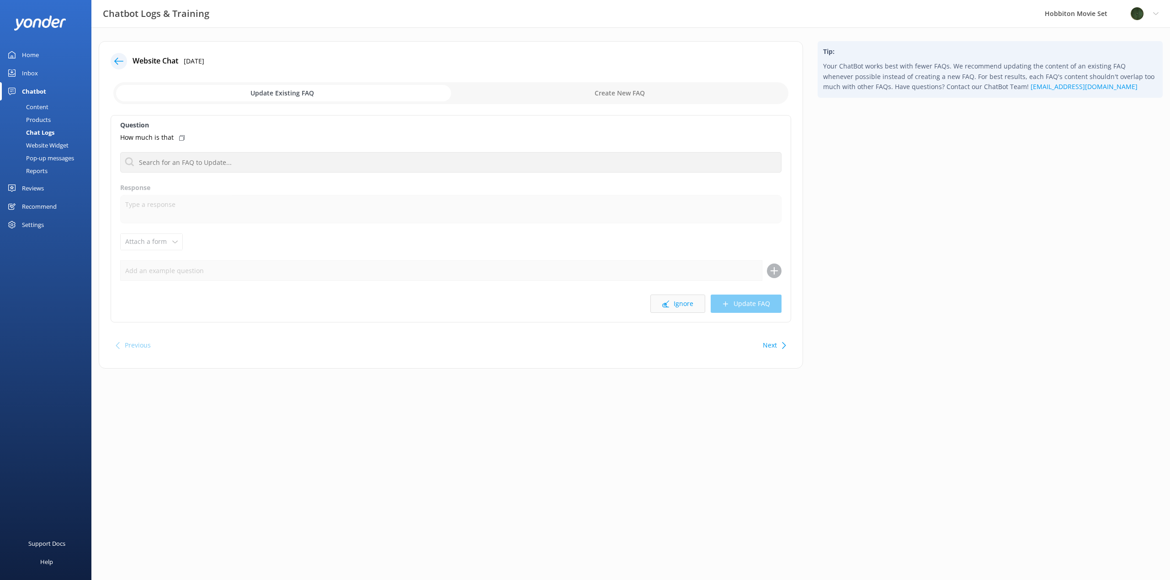
click at [689, 313] on div "Ignore Update FAQ" at bounding box center [450, 304] width 661 height 18
click at [690, 309] on button "Ignore" at bounding box center [677, 304] width 55 height 18
click at [685, 303] on button "Ignore" at bounding box center [677, 304] width 55 height 18
click at [682, 306] on button "Ignore" at bounding box center [677, 304] width 55 height 18
click at [680, 306] on button "Ignore" at bounding box center [677, 304] width 55 height 18
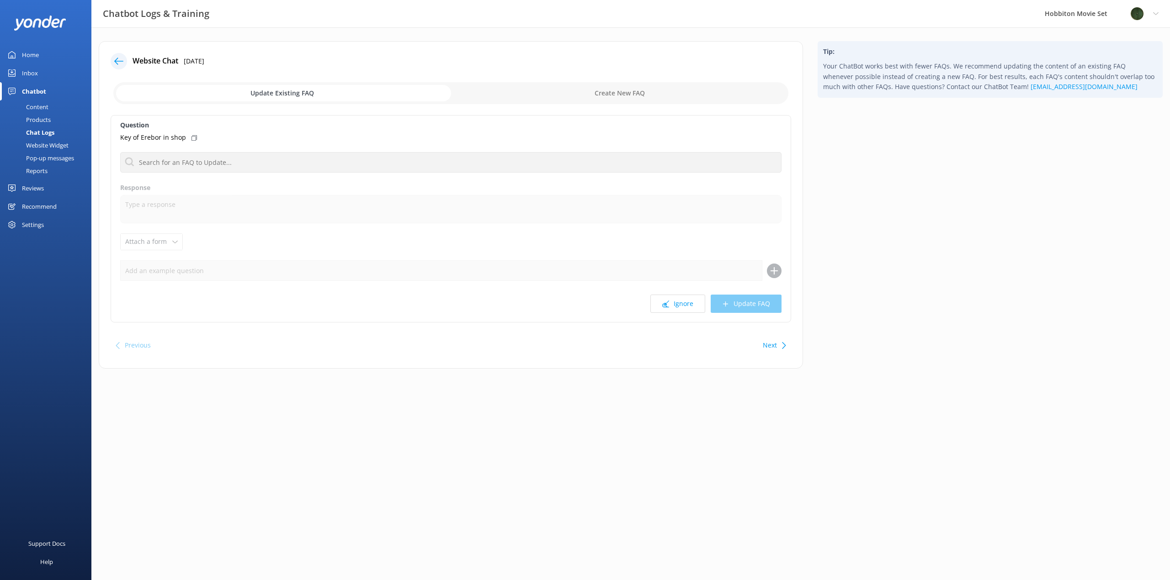
click at [680, 306] on button "Ignore" at bounding box center [677, 304] width 55 height 18
click at [679, 308] on button "Ignore" at bounding box center [677, 304] width 55 height 18
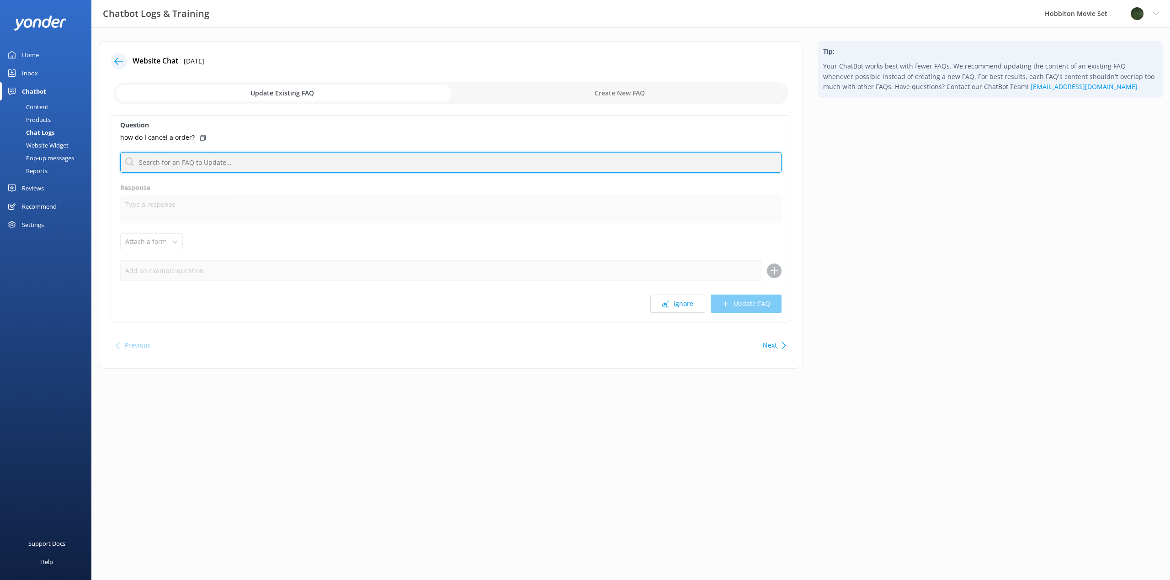
click at [364, 170] on input "text" at bounding box center [450, 162] width 661 height 21
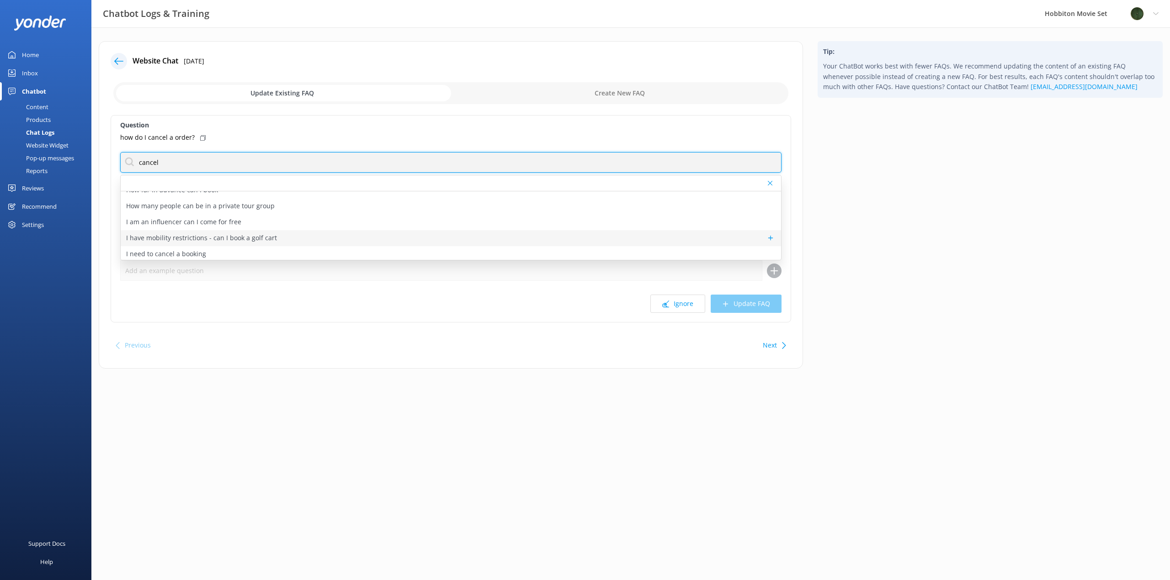
scroll to position [633, 0]
type input "cancel"
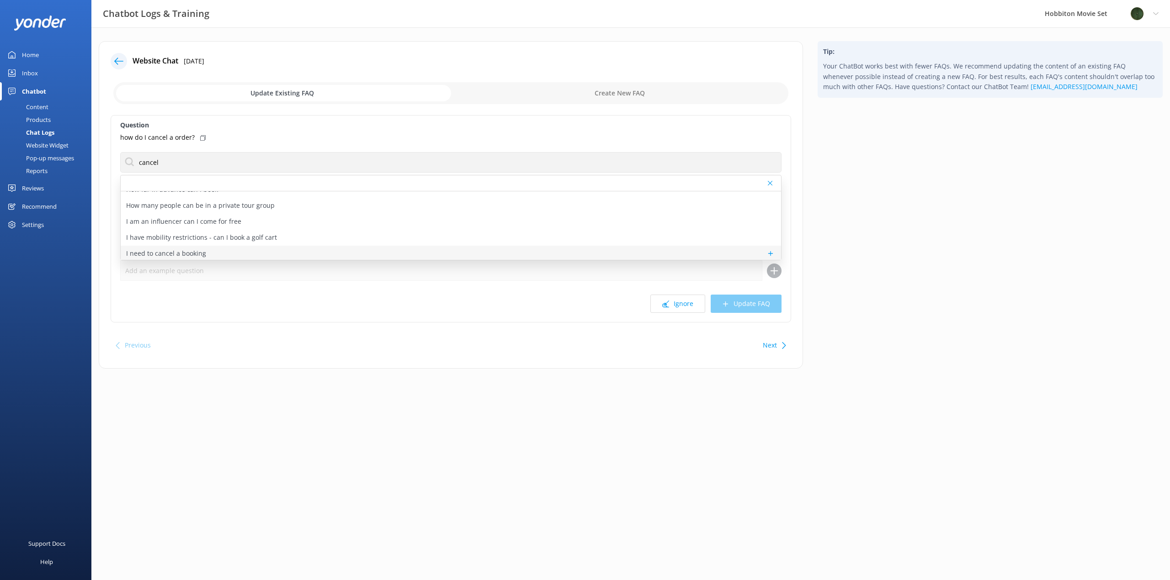
click at [293, 249] on div "I need to cancel a booking" at bounding box center [451, 254] width 660 height 16
type textarea "If you wish to cancel a booking, you may do so by contacting our reservations t…"
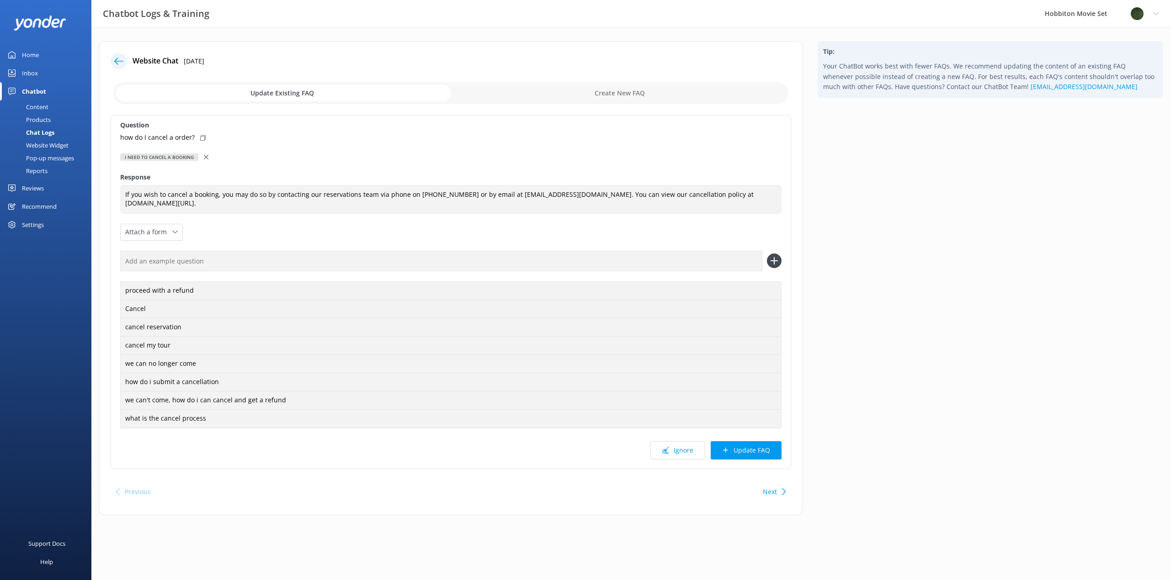
click at [750, 454] on button "Update FAQ" at bounding box center [746, 450] width 71 height 18
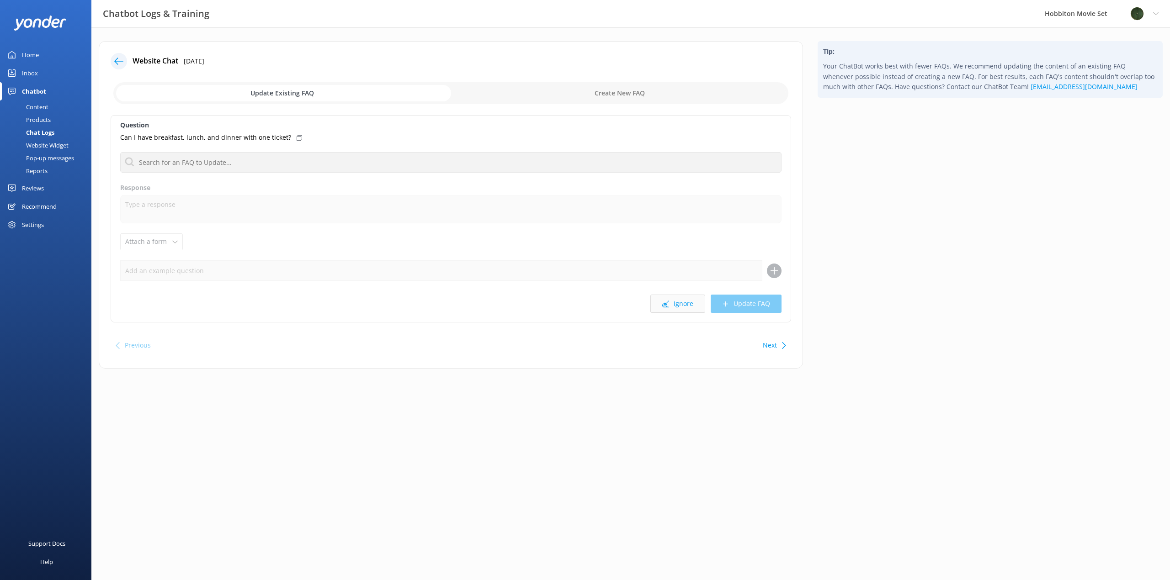
click at [683, 302] on button "Ignore" at bounding box center [677, 304] width 55 height 18
click at [679, 307] on button "Ignore" at bounding box center [677, 304] width 55 height 18
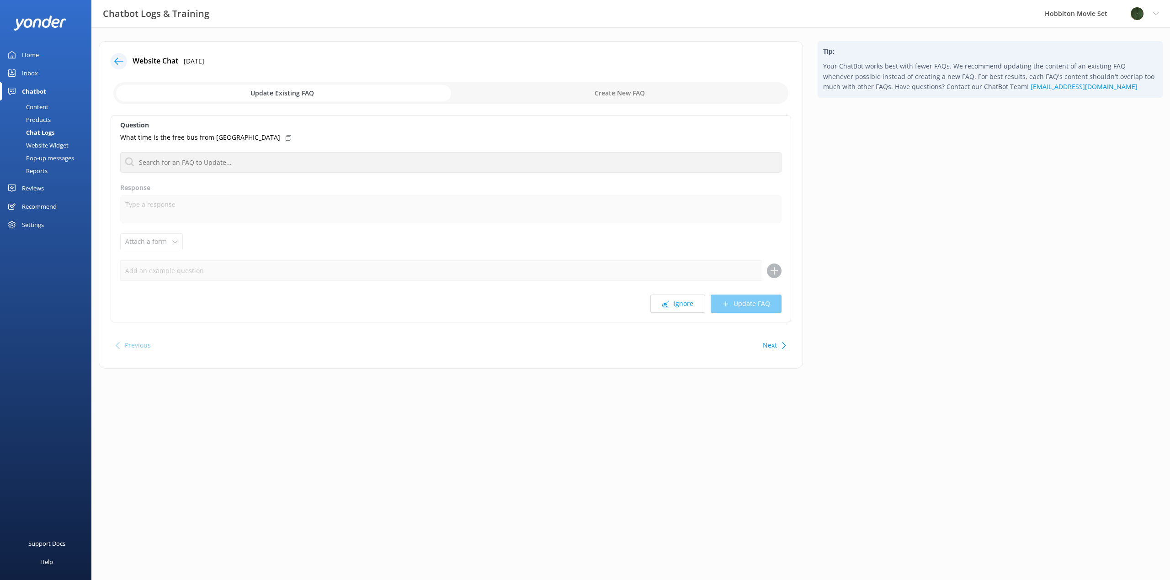
click at [679, 307] on button "Ignore" at bounding box center [677, 304] width 55 height 18
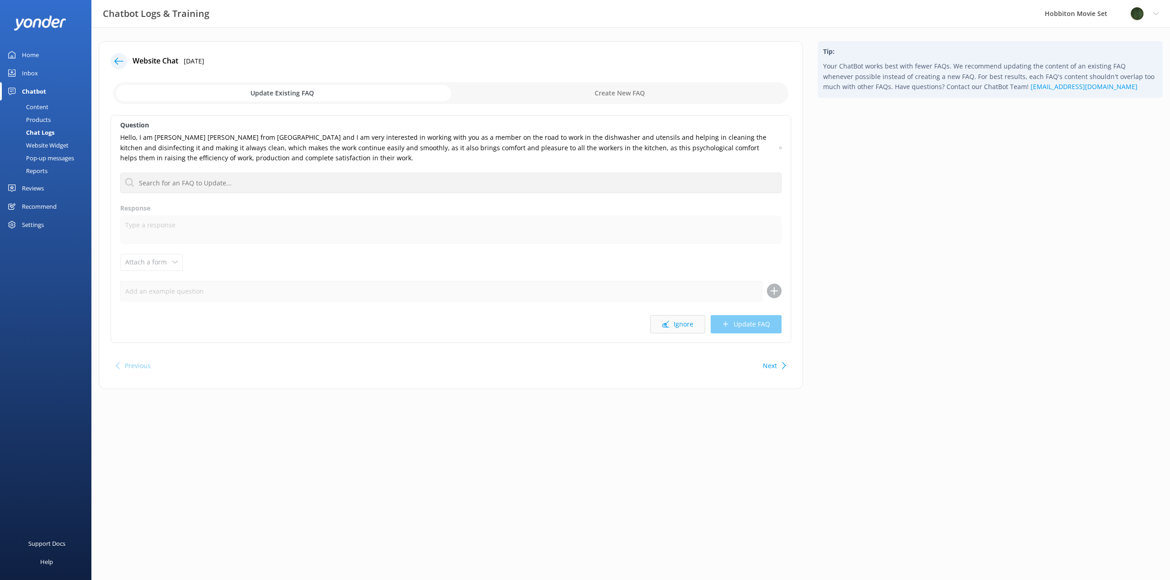
click at [679, 328] on button "Ignore" at bounding box center [677, 324] width 55 height 18
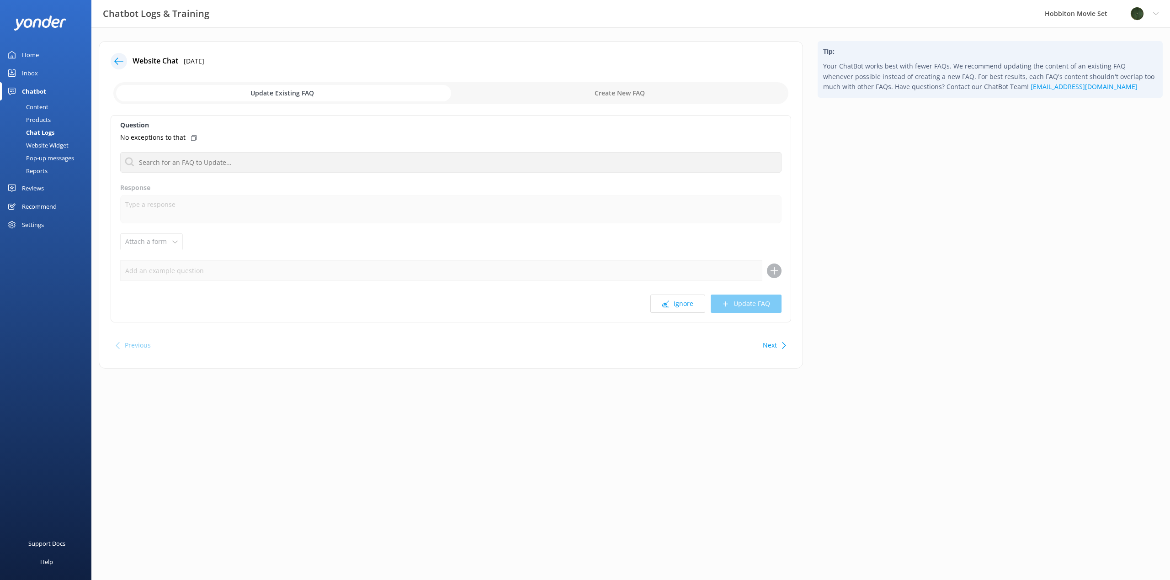
click at [679, 328] on div "Website Chat [DATE] Update Existing FAQ Create New FAQ Question No exceptions t…" at bounding box center [451, 205] width 704 height 328
click at [682, 304] on button "Ignore" at bounding box center [677, 304] width 55 height 18
click at [675, 306] on button "Ignore" at bounding box center [677, 304] width 55 height 18
click at [677, 306] on button "Ignore" at bounding box center [677, 304] width 55 height 18
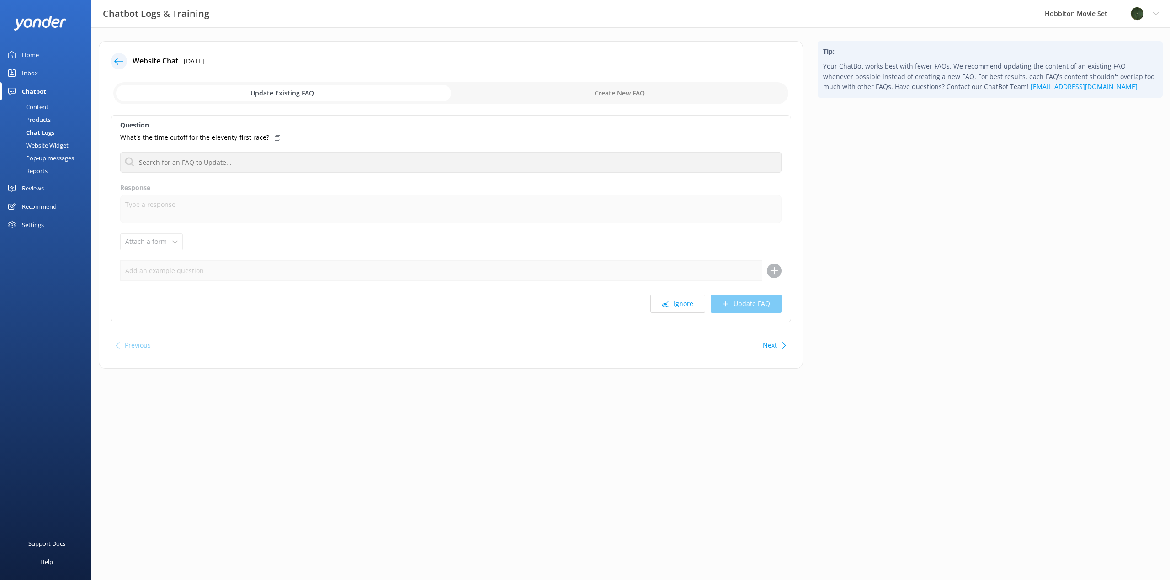
click at [677, 306] on button "Ignore" at bounding box center [677, 304] width 55 height 18
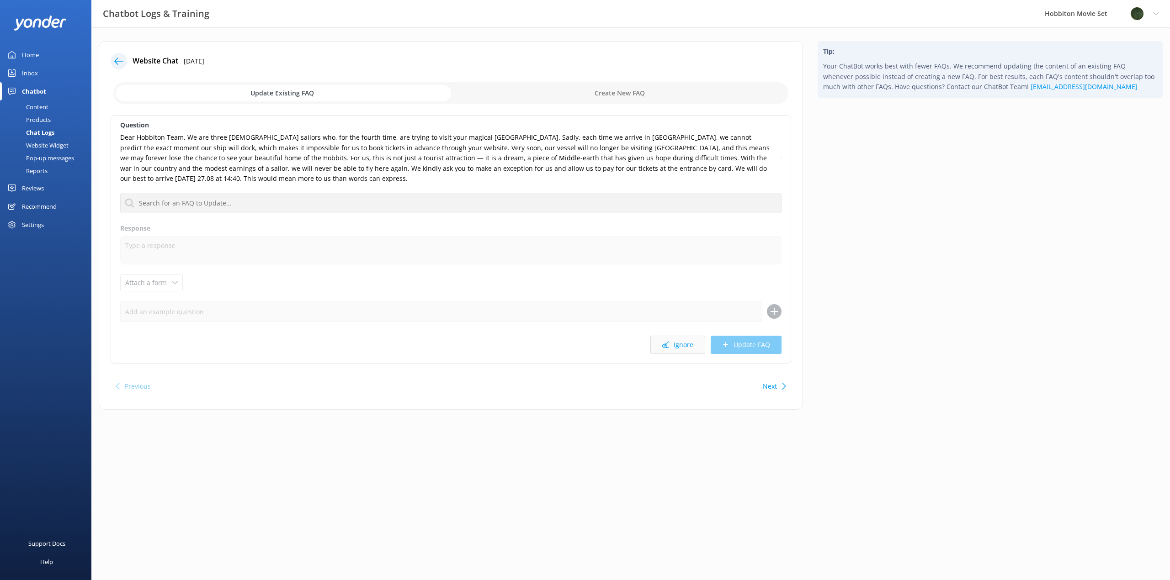
click at [677, 341] on button "Ignore" at bounding box center [677, 345] width 55 height 18
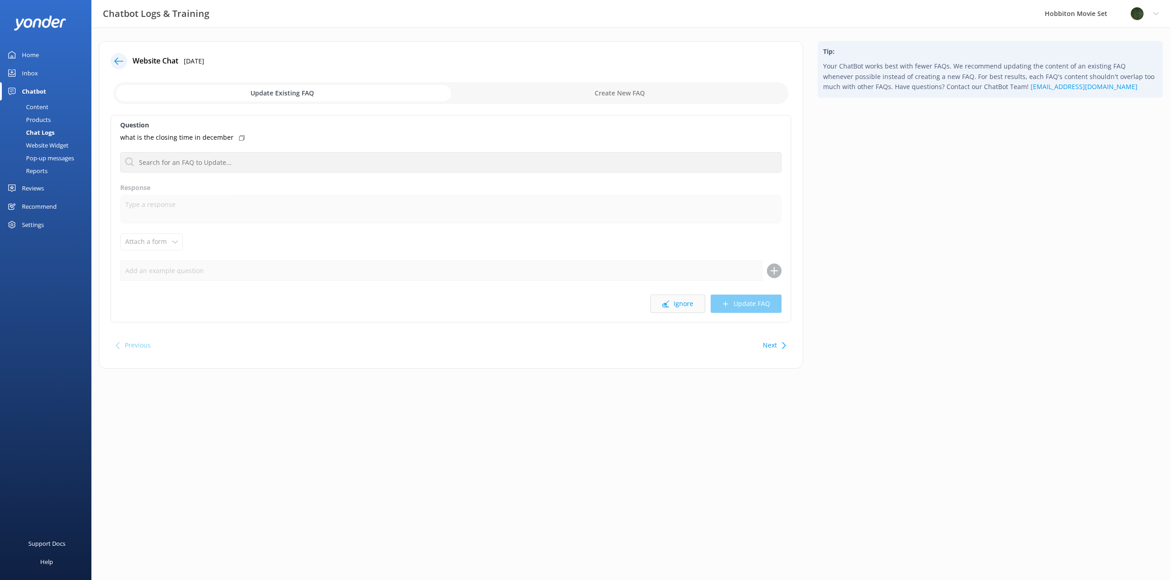
click at [677, 312] on button "Ignore" at bounding box center [677, 304] width 55 height 18
click at [679, 306] on button "Ignore" at bounding box center [677, 304] width 55 height 18
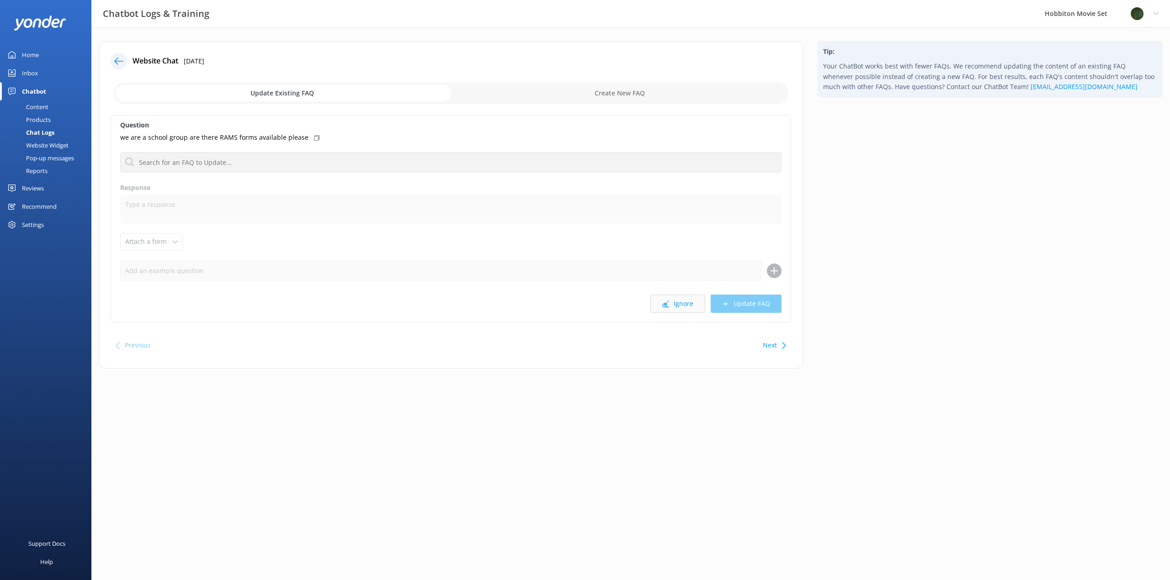
click at [670, 305] on button "Ignore" at bounding box center [677, 304] width 55 height 18
click at [678, 304] on button "Ignore" at bounding box center [677, 304] width 55 height 18
click at [679, 304] on button "Ignore" at bounding box center [677, 304] width 55 height 18
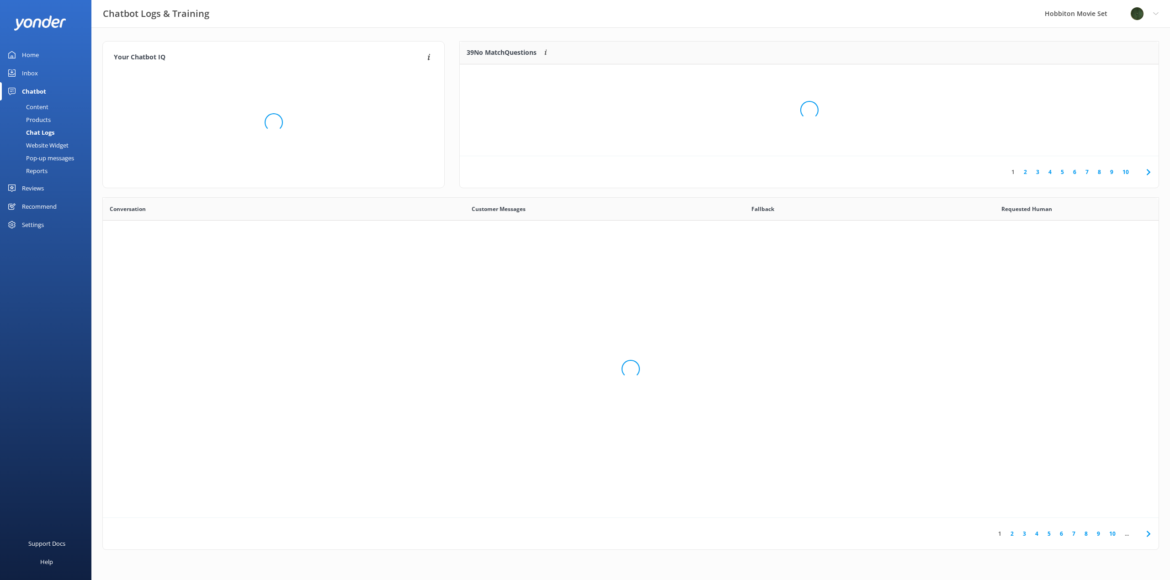
scroll to position [313, 1049]
